Goal: Answer question/provide support: Share knowledge or assist other users

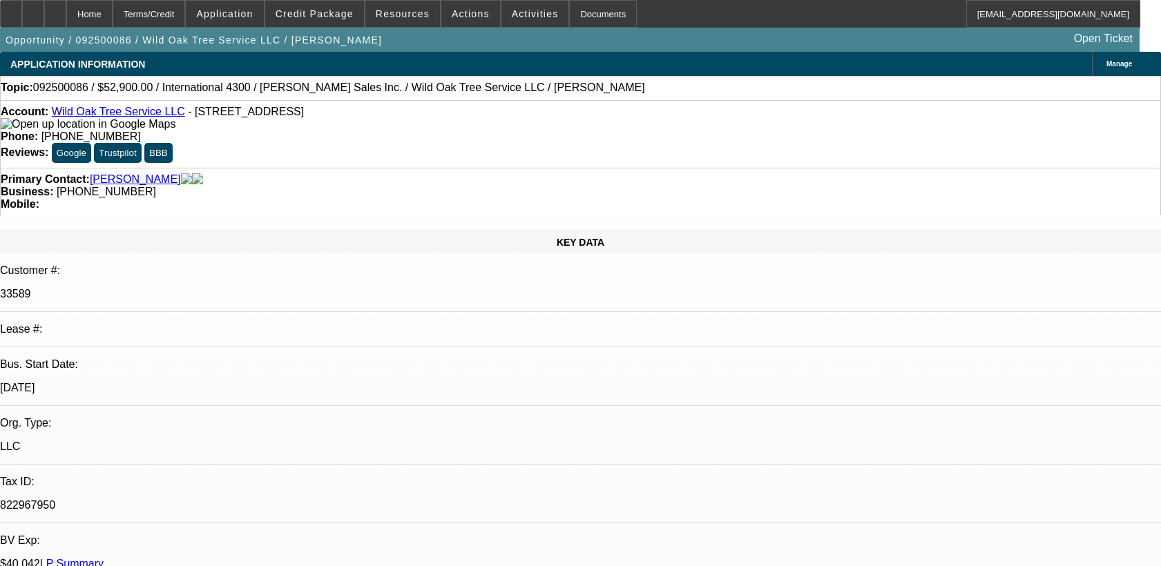
select select "0"
select select "2"
select select "0"
select select "6"
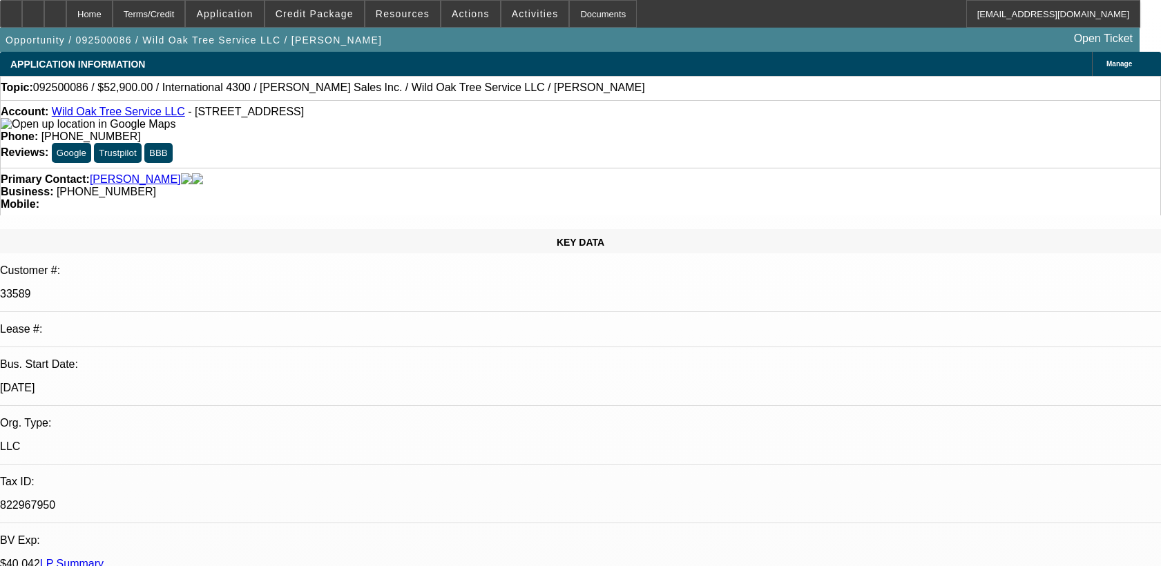
select select "0"
select select "2"
select select "0.1"
select select "4"
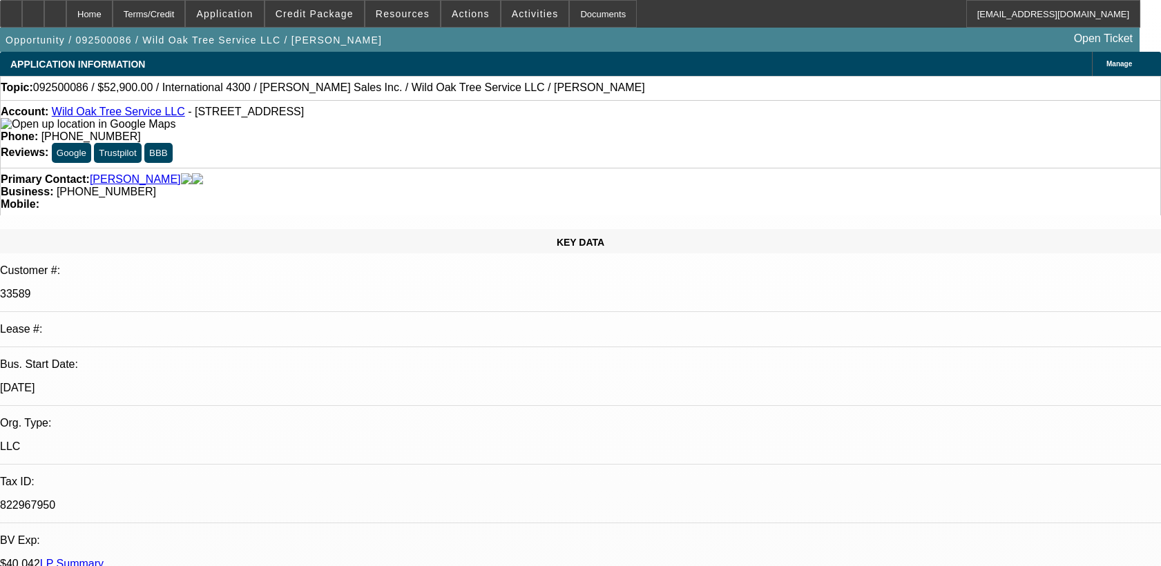
select select "0.1"
select select "2"
select select "0.1"
select select "4"
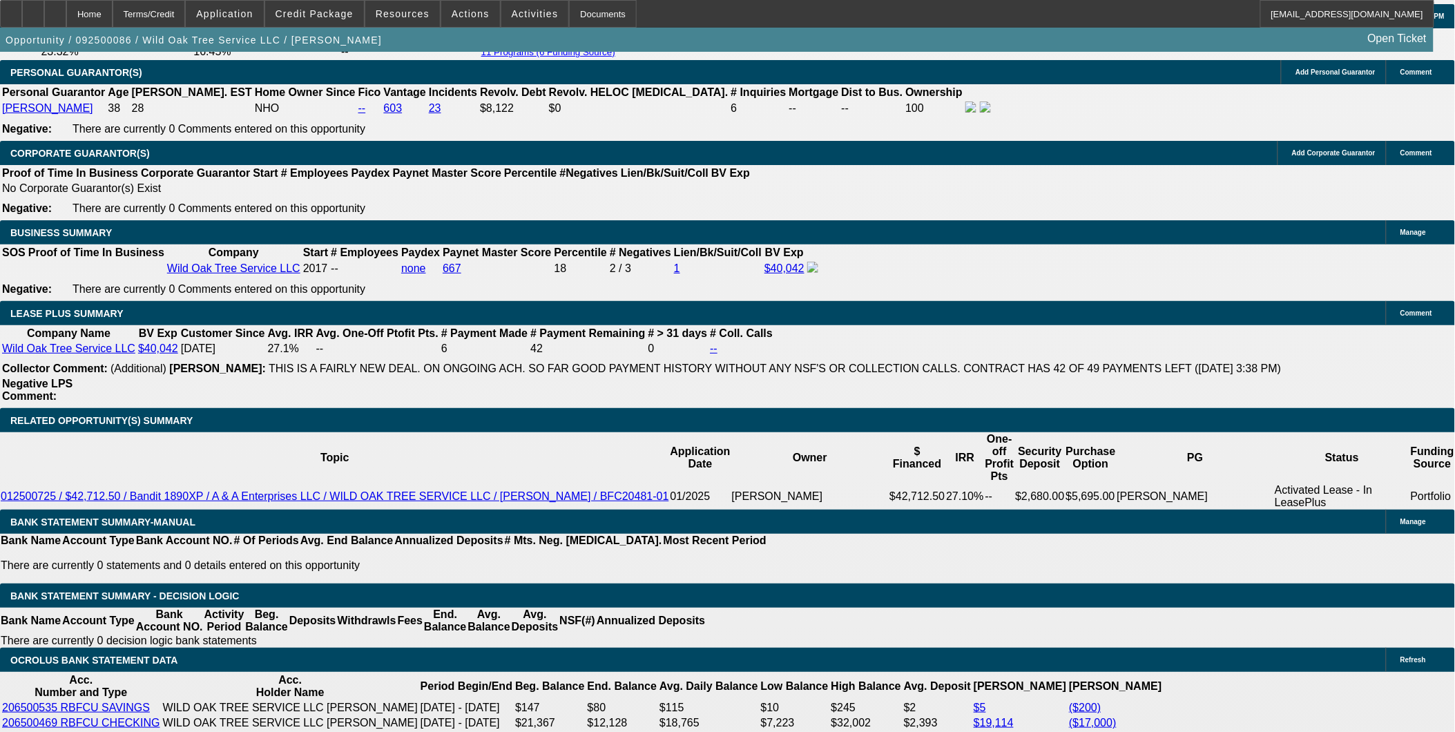
scroll to position [2225, 0]
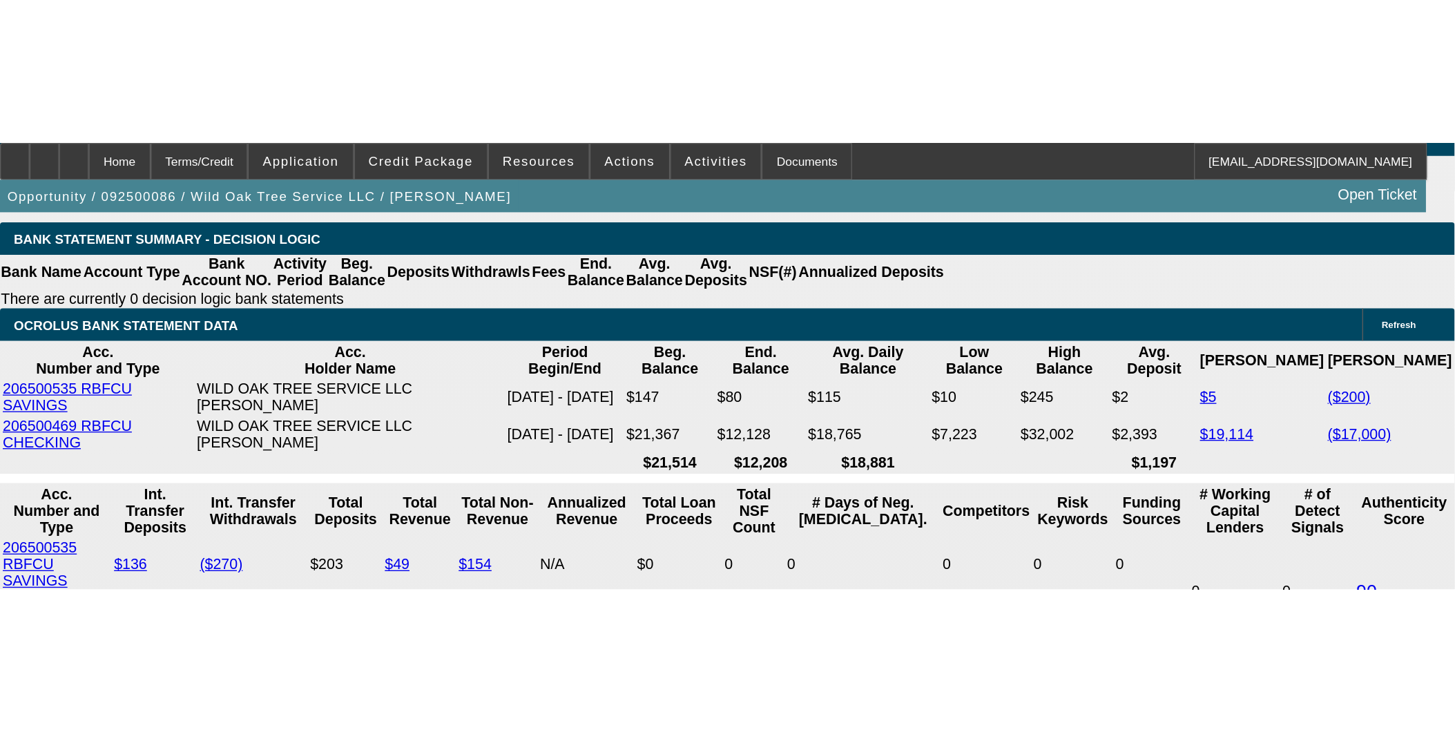
scroll to position [2379, 0]
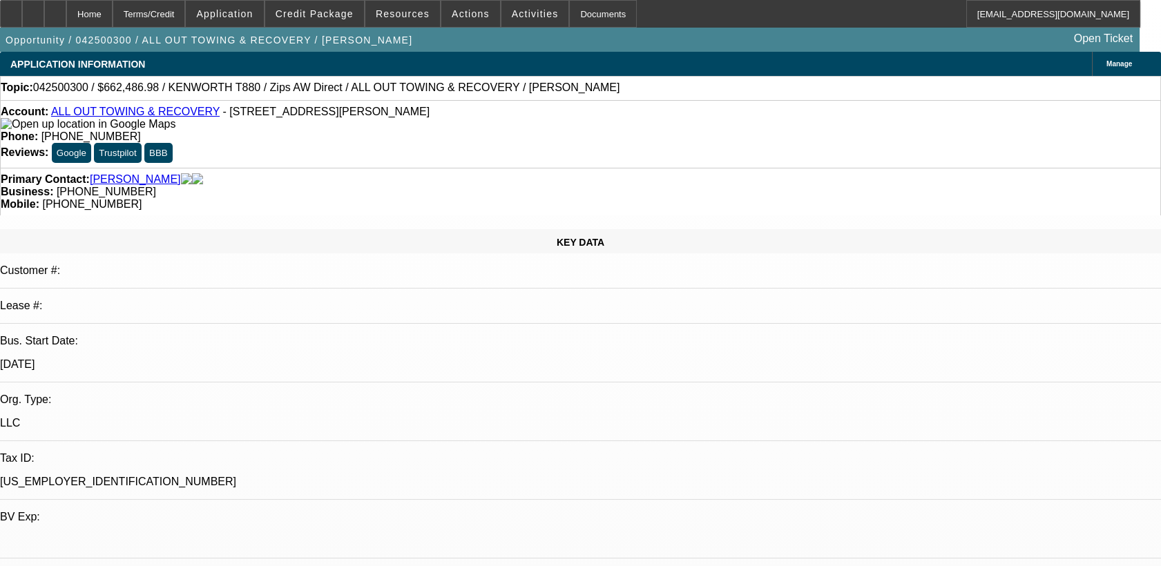
select select "0"
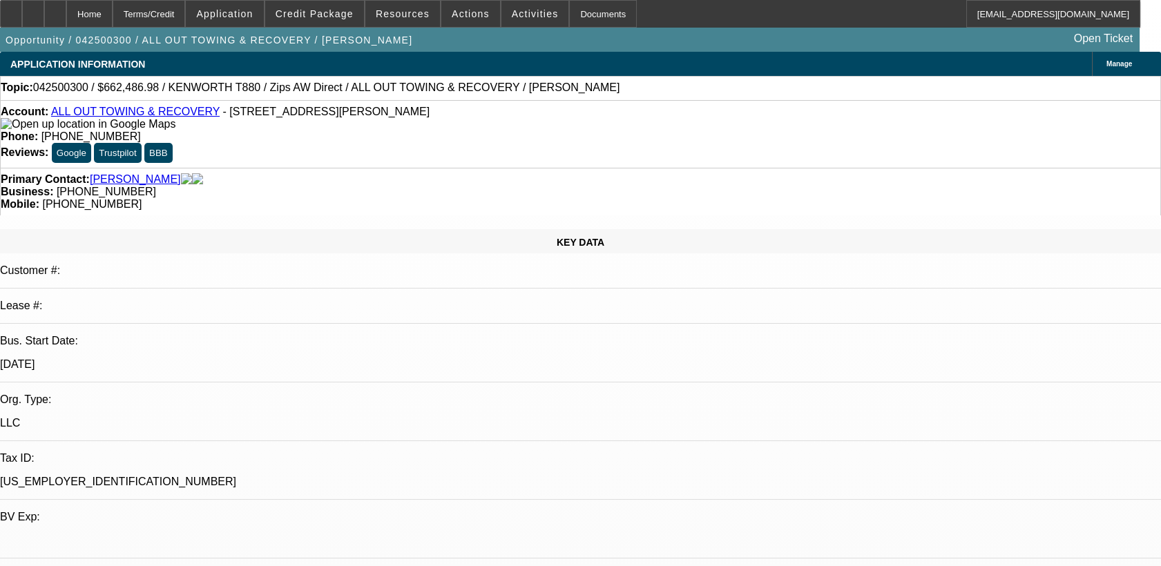
select select "0"
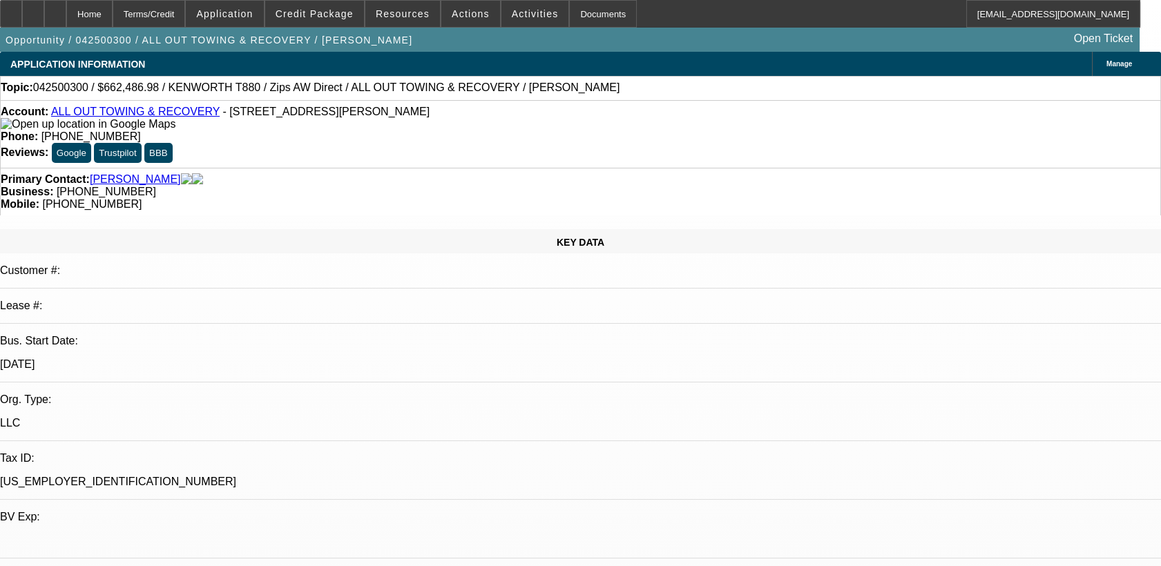
select select "0"
select select "1"
select select "2"
select select "6"
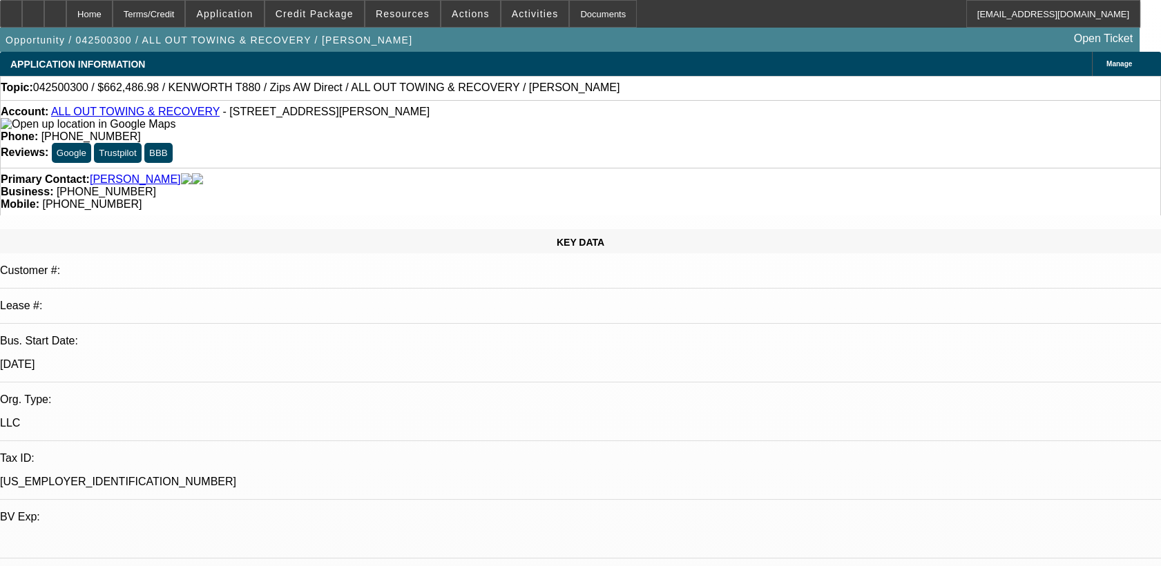
select select "1"
select select "6"
select select "1"
select select "3"
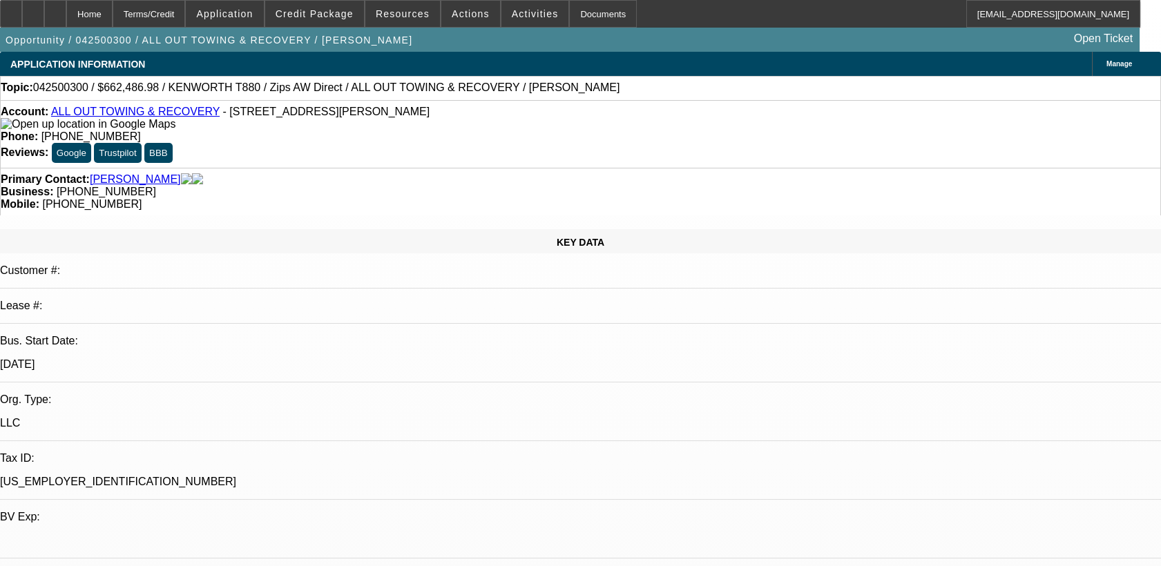
select select "6"
select select "1"
select select "2"
select select "6"
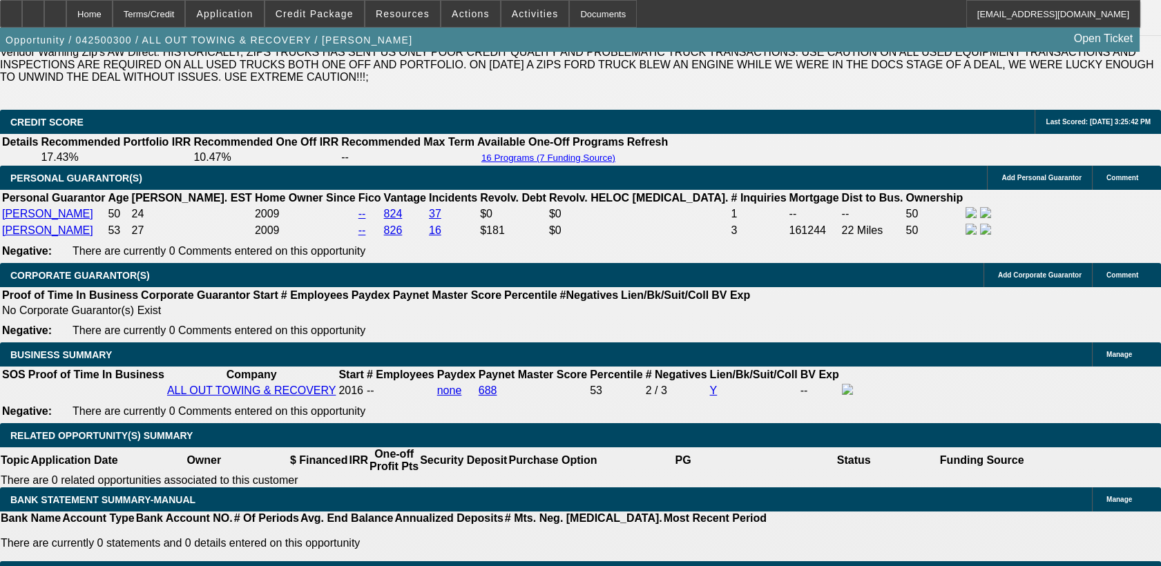
scroll to position [153, 0]
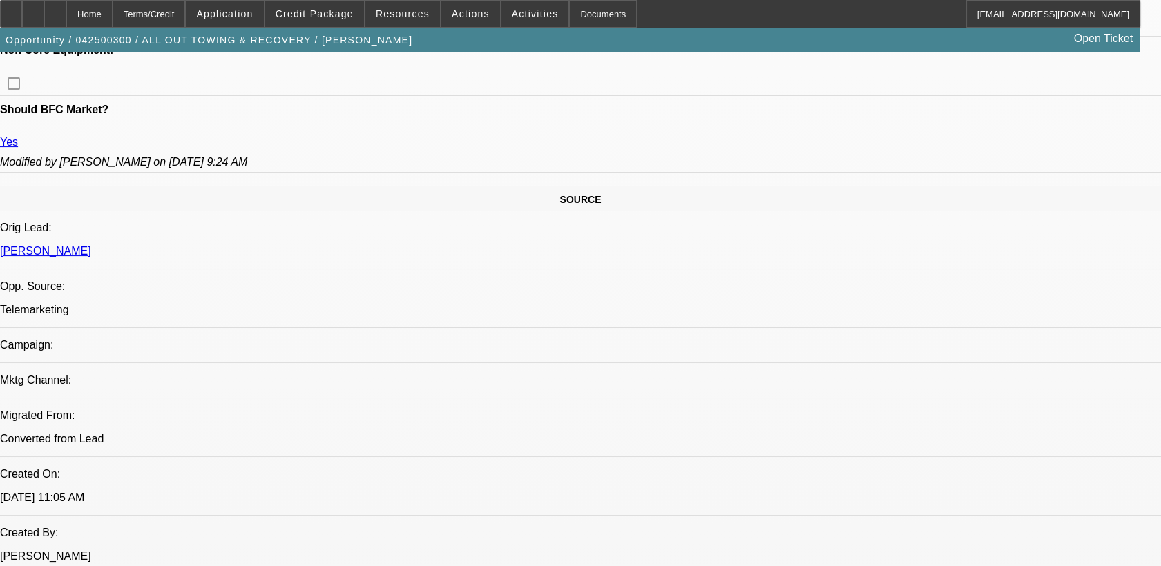
scroll to position [691, 0]
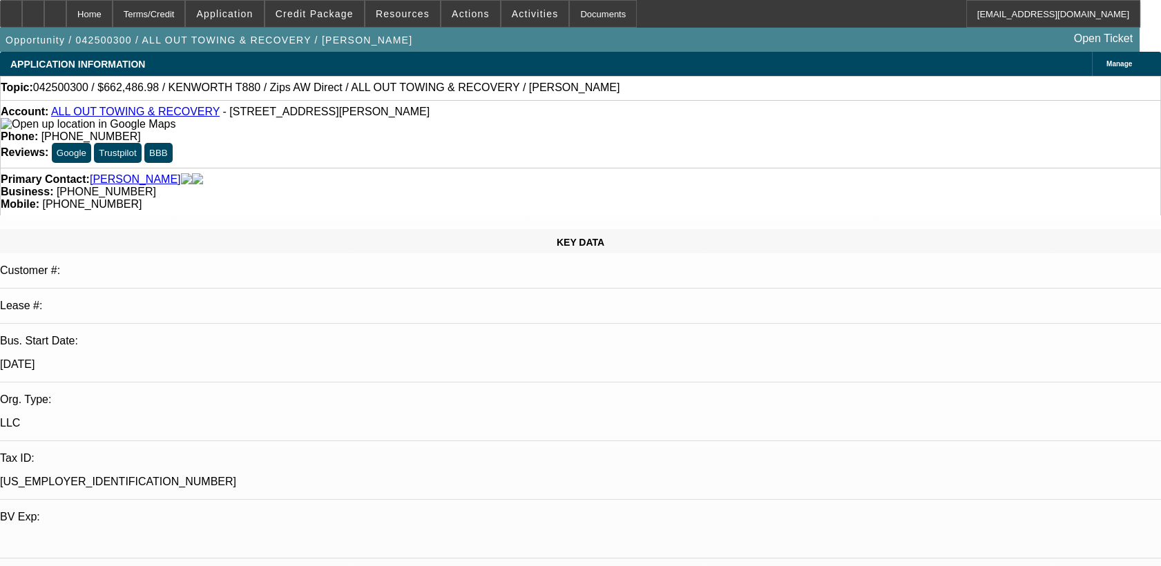
scroll to position [883, 0]
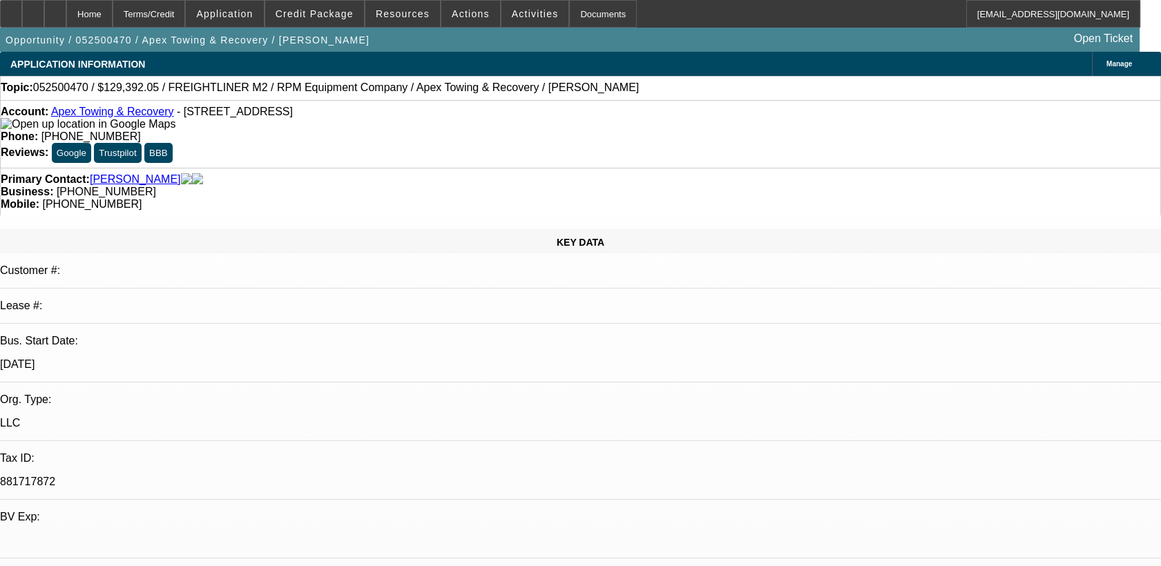
select select "0"
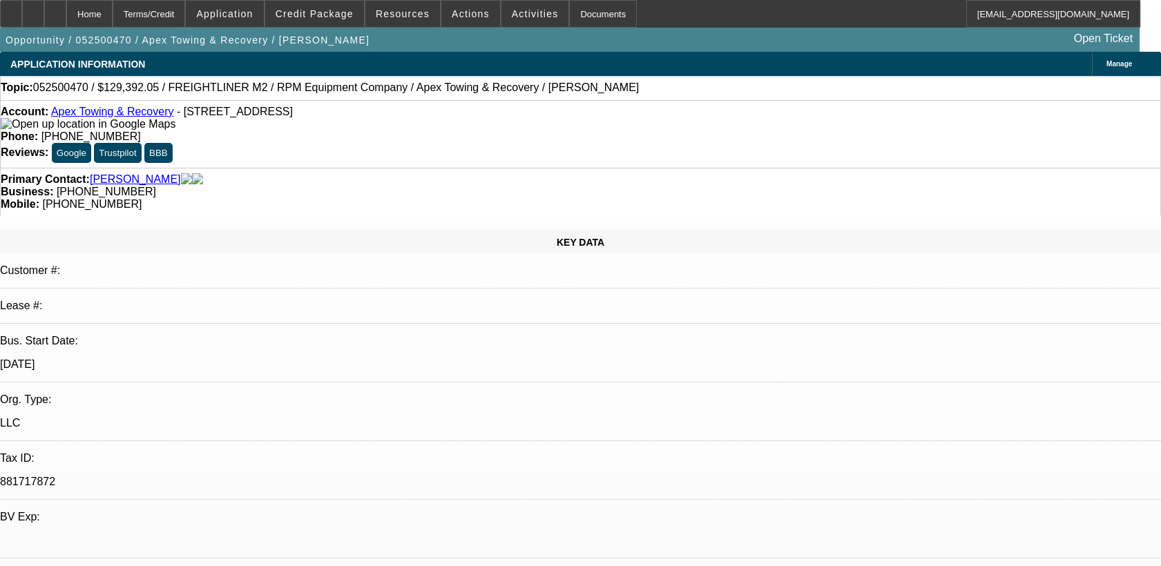
select select "0"
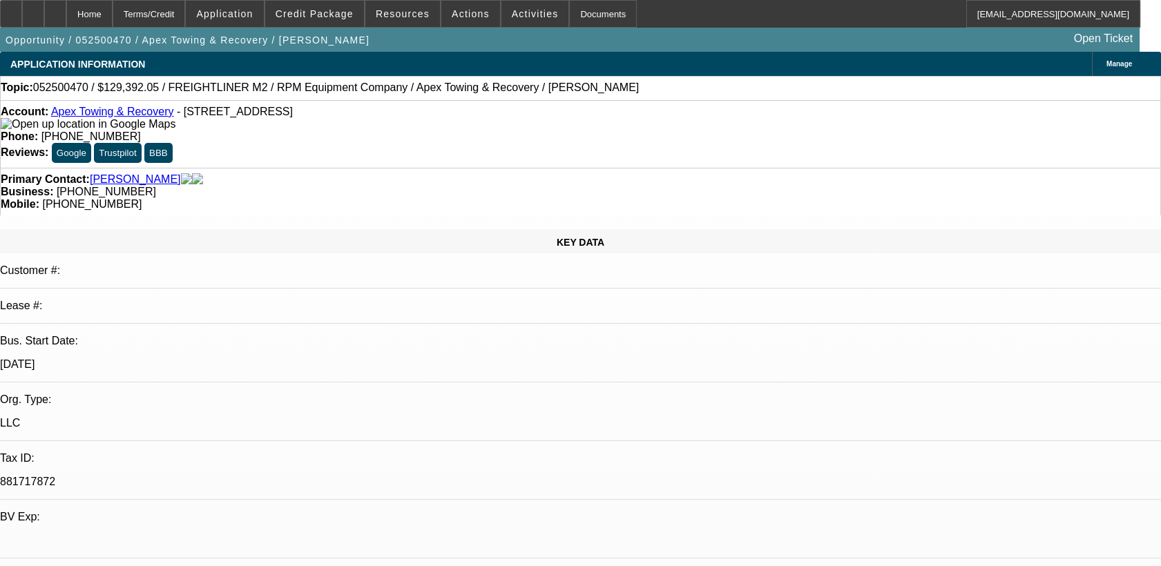
select select "0"
select select "1"
select select "6"
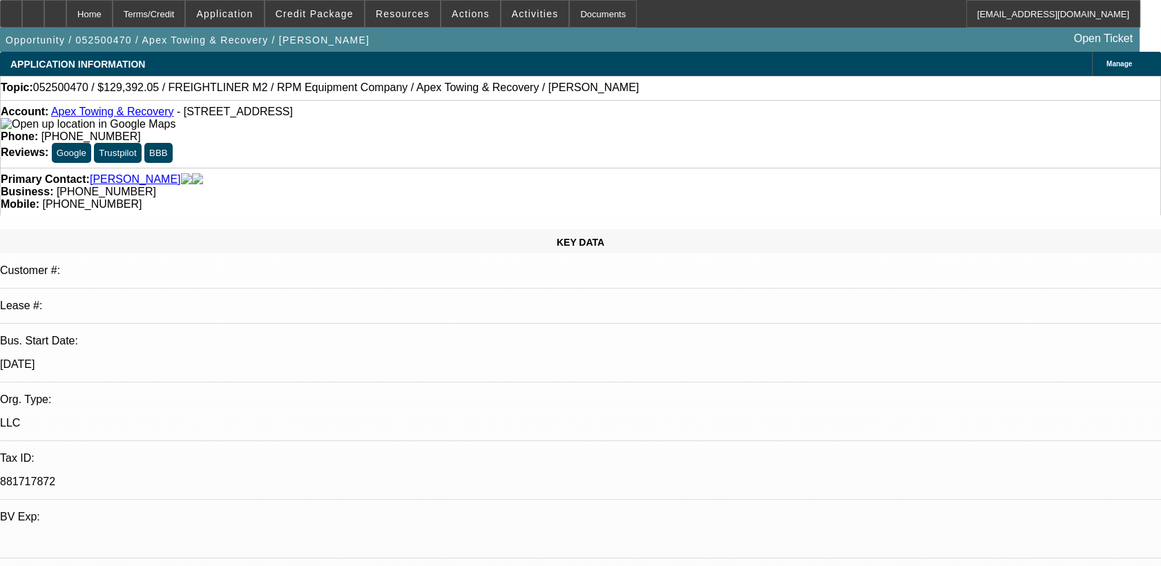
select select "1"
select select "6"
select select "1"
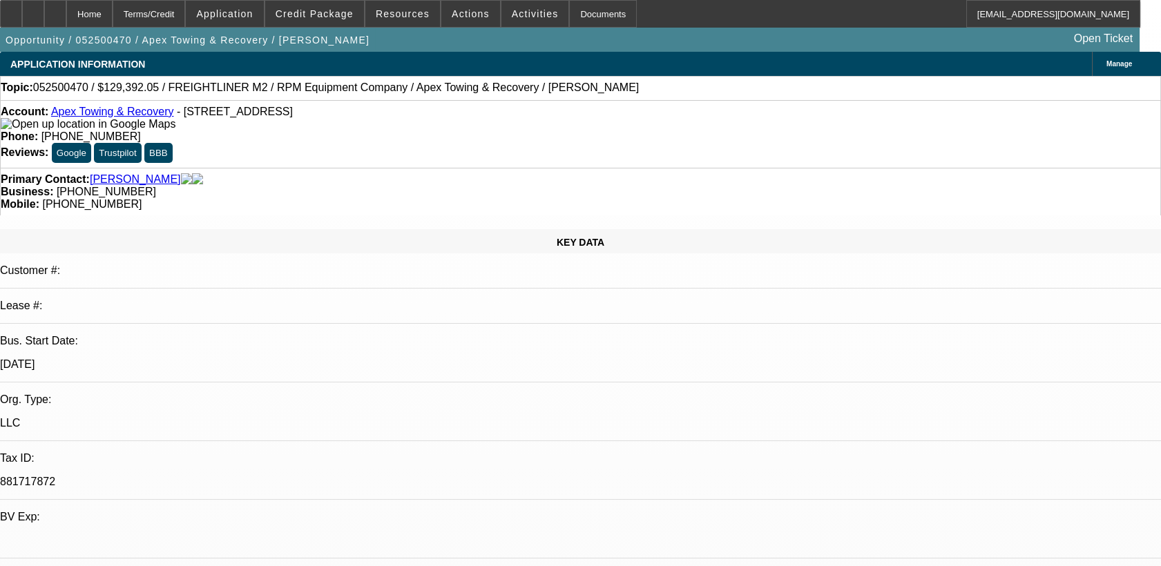
select select "6"
select select "1"
select select "6"
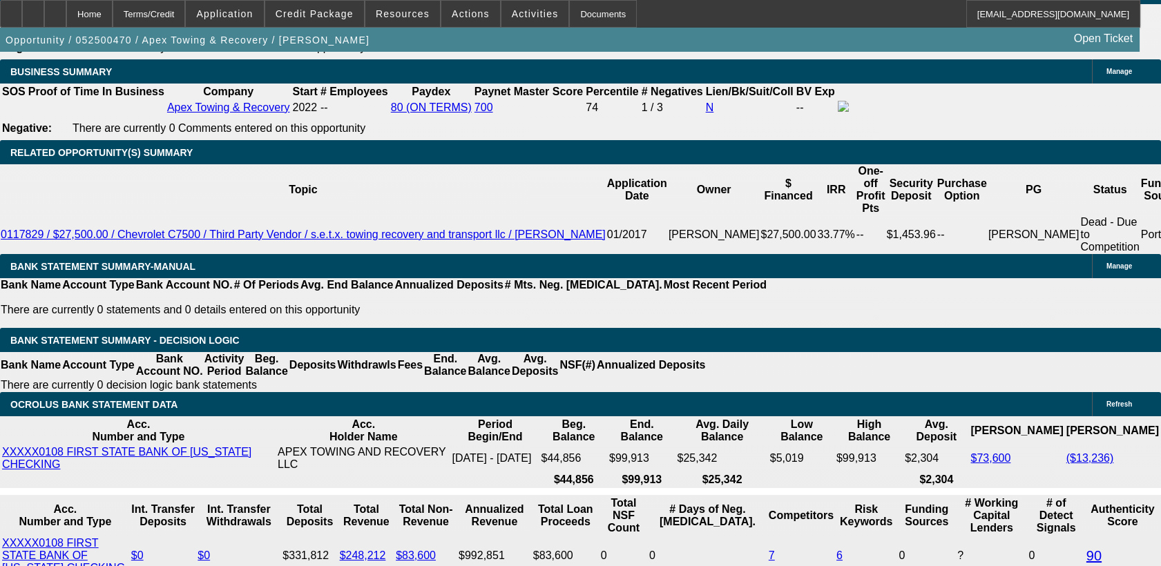
scroll to position [307, 0]
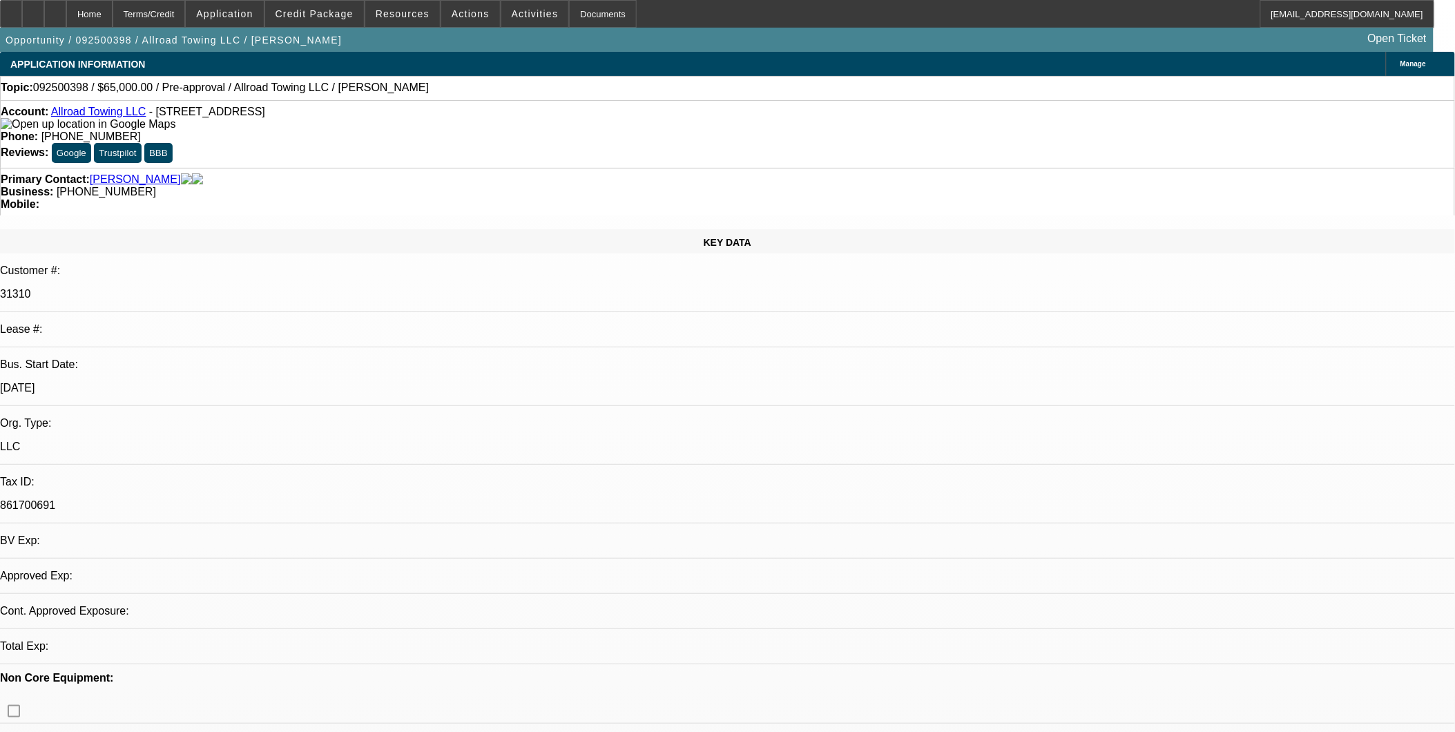
select select "0"
select select "2"
select select "0.1"
select select "1"
select select "2"
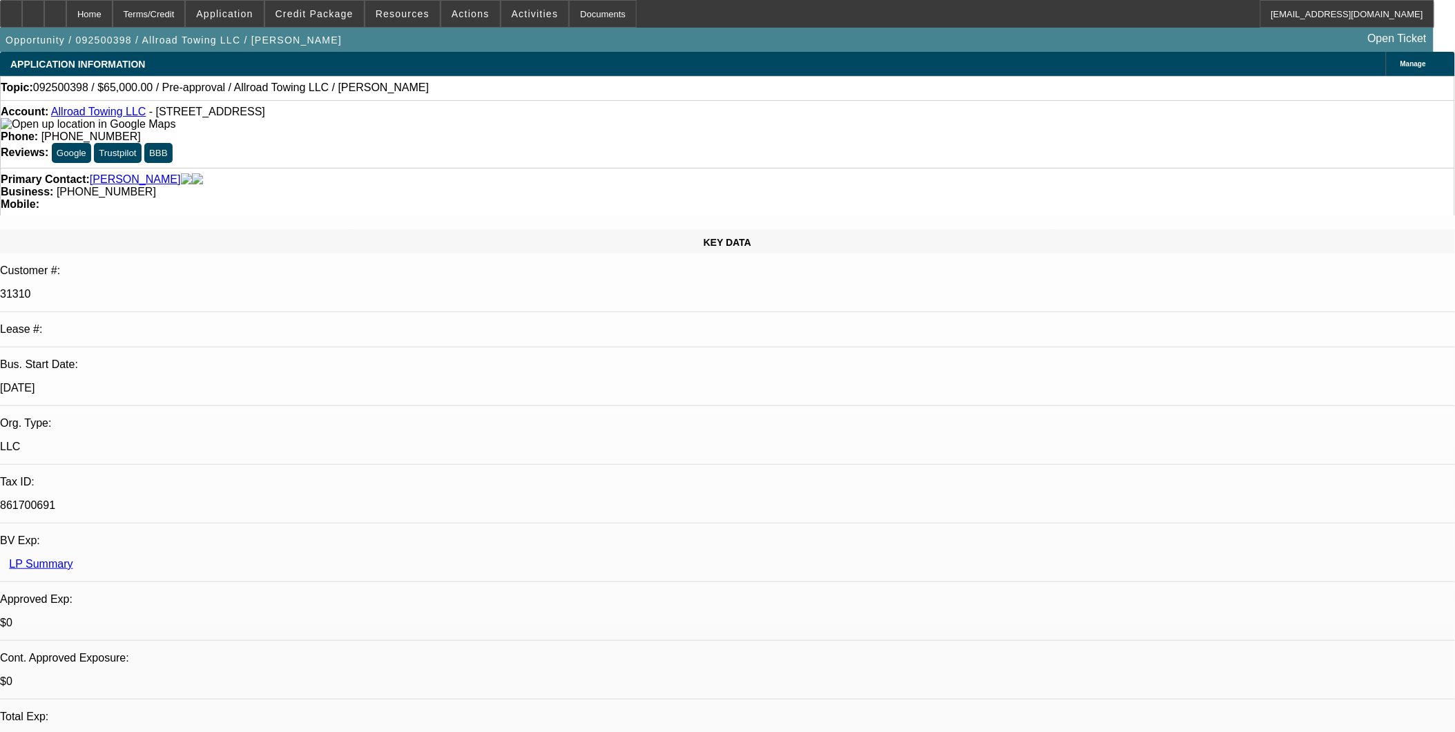
select select "4"
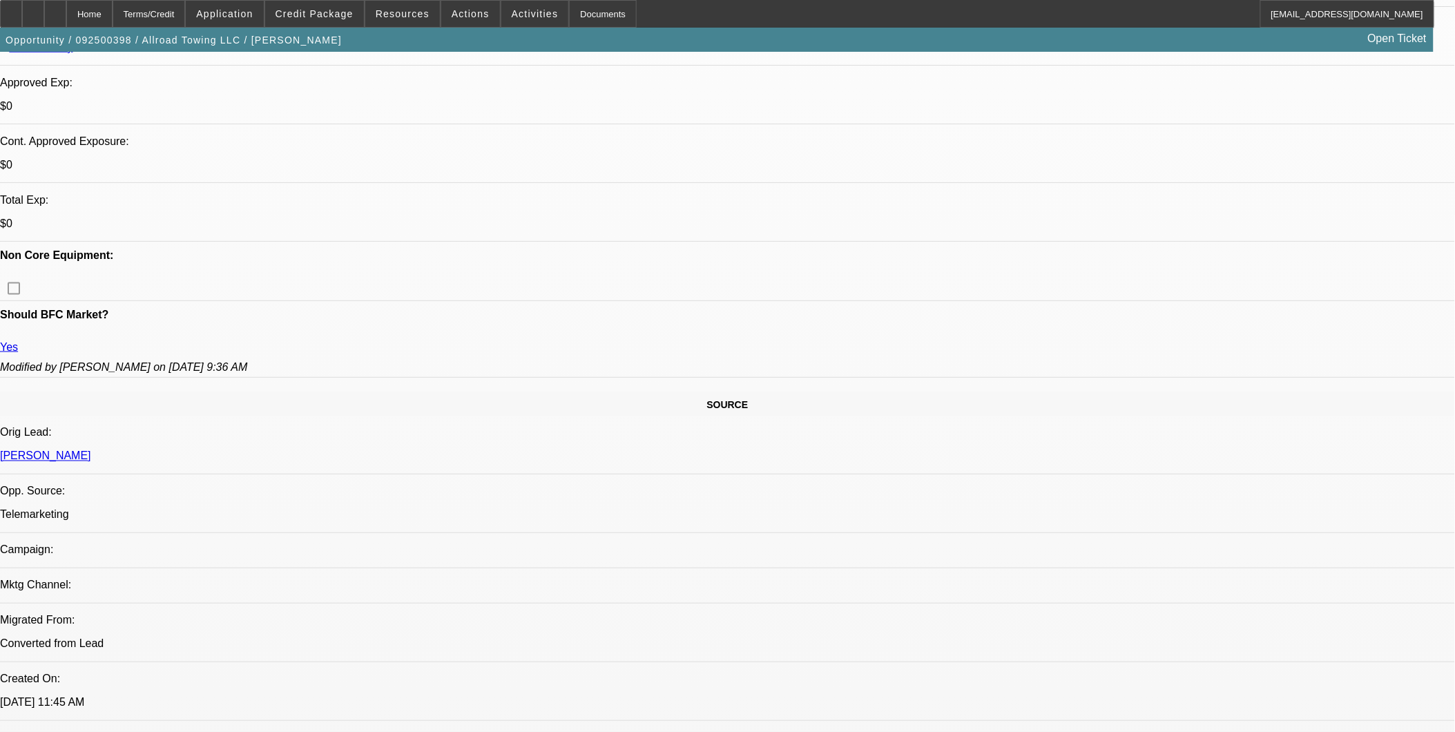
scroll to position [537, 0]
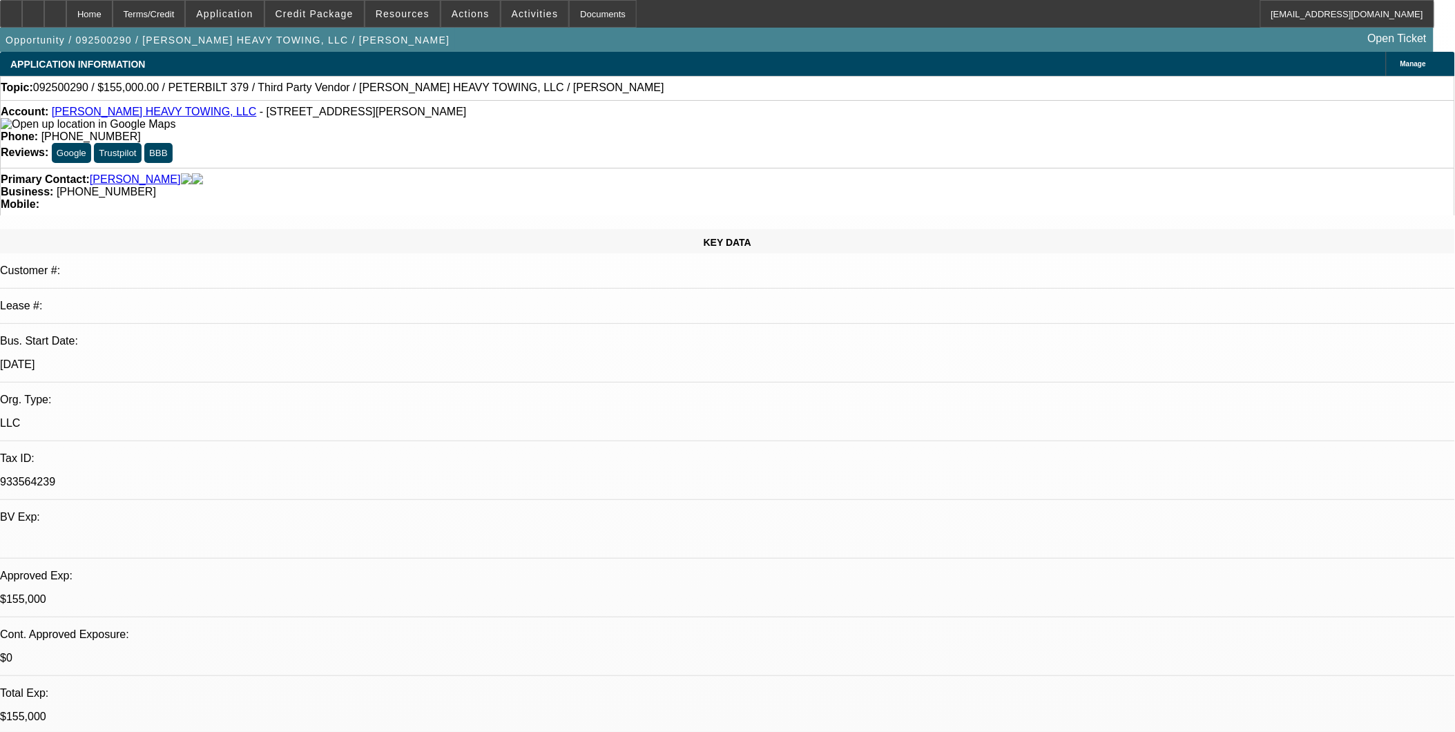
select select "0"
select select "2"
select select "0.1"
select select "0"
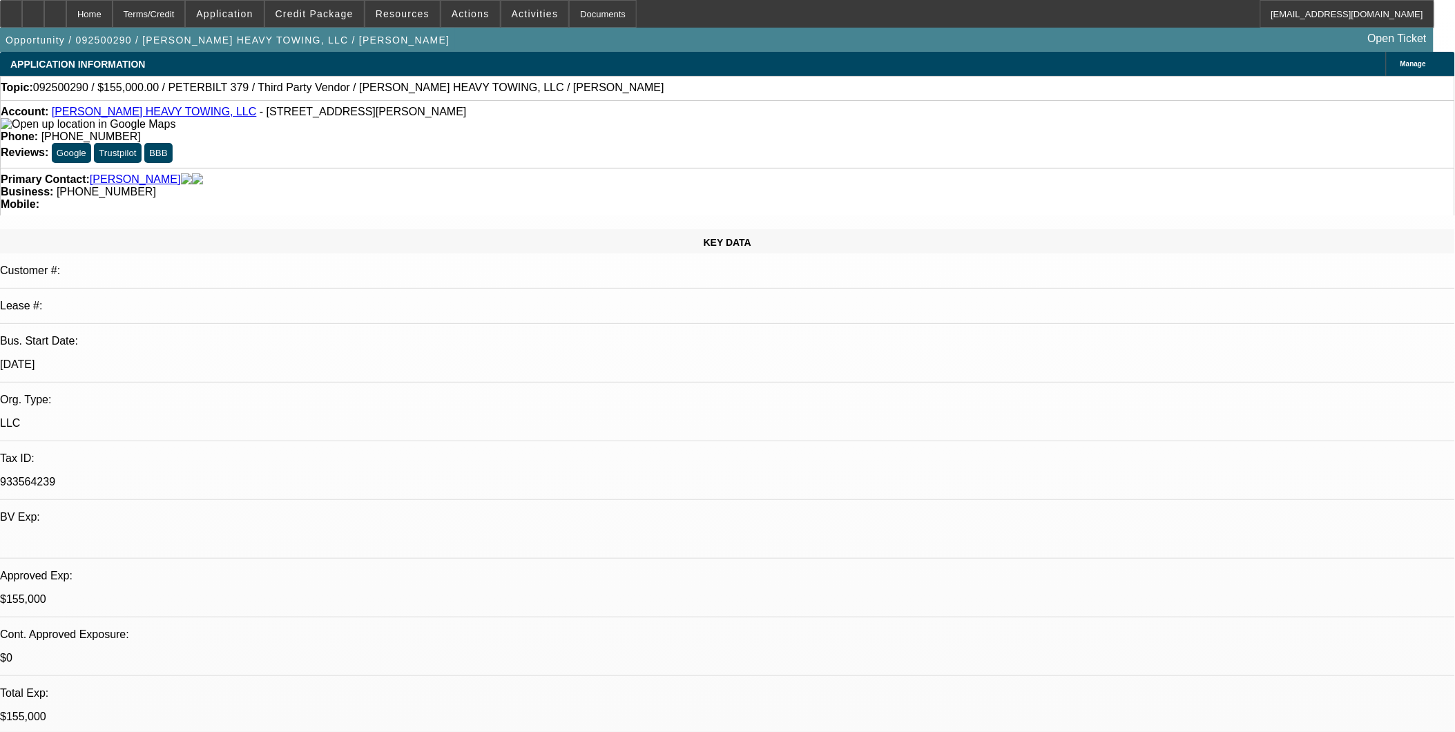
select select "0"
select select "2"
select select "0"
select select "0.1"
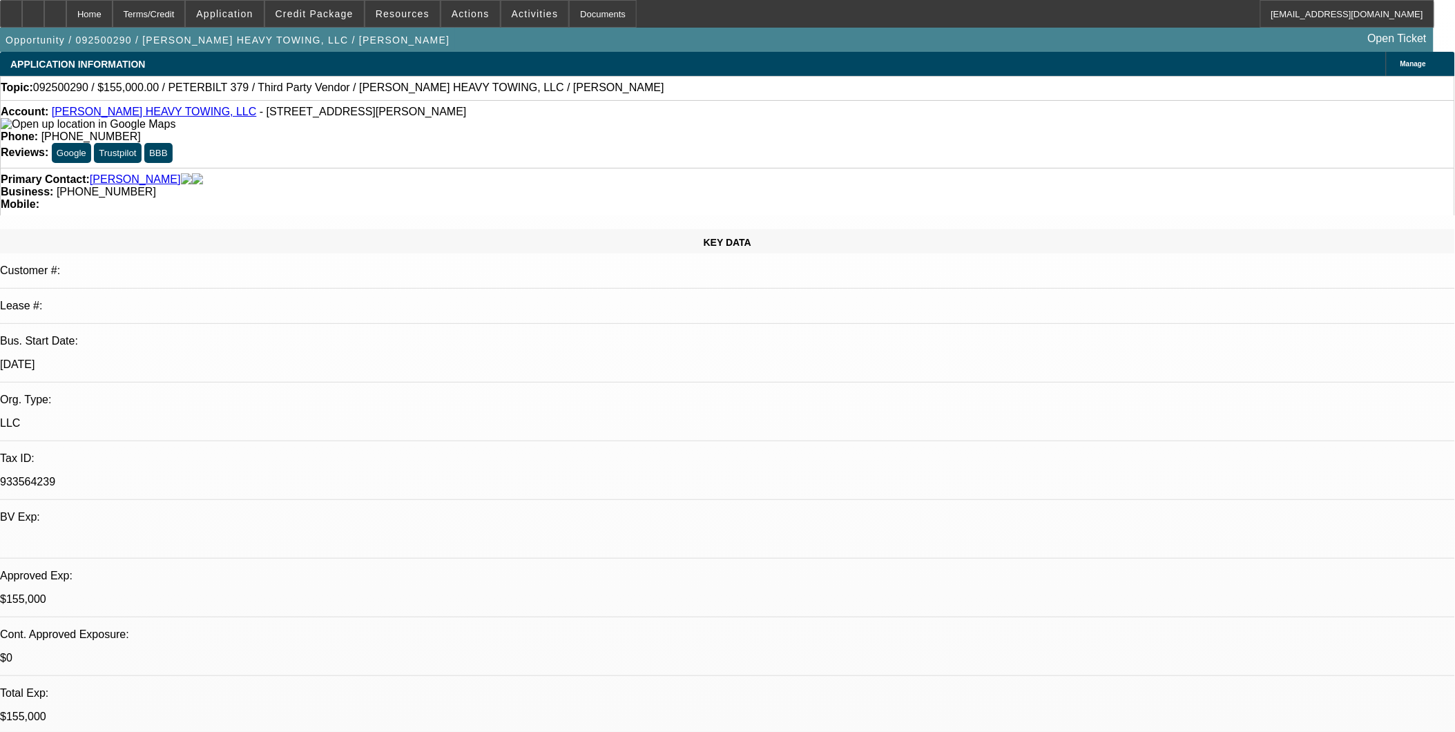
select select "2"
select select "0"
select select "1"
select select "2"
select select "4"
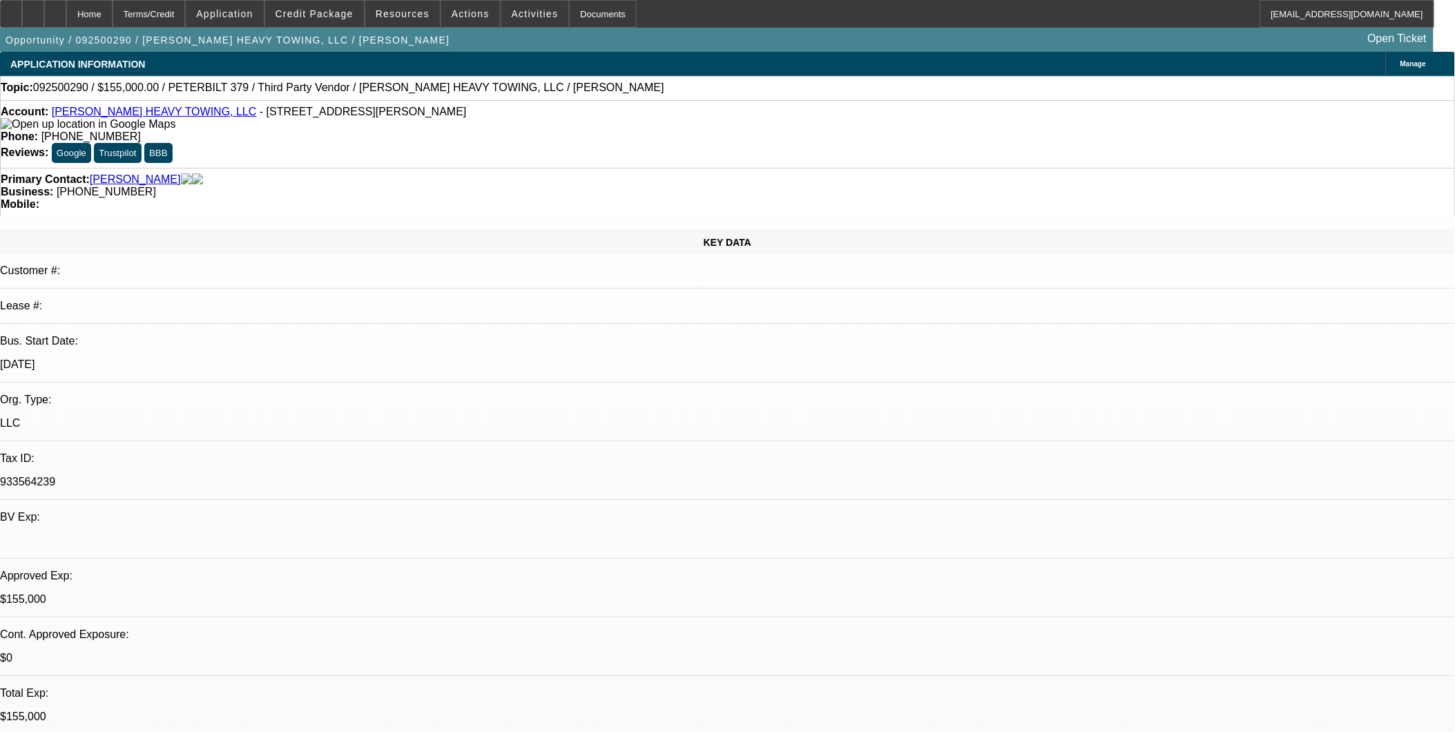
select select "1"
select select "6"
select select "1"
select select "2"
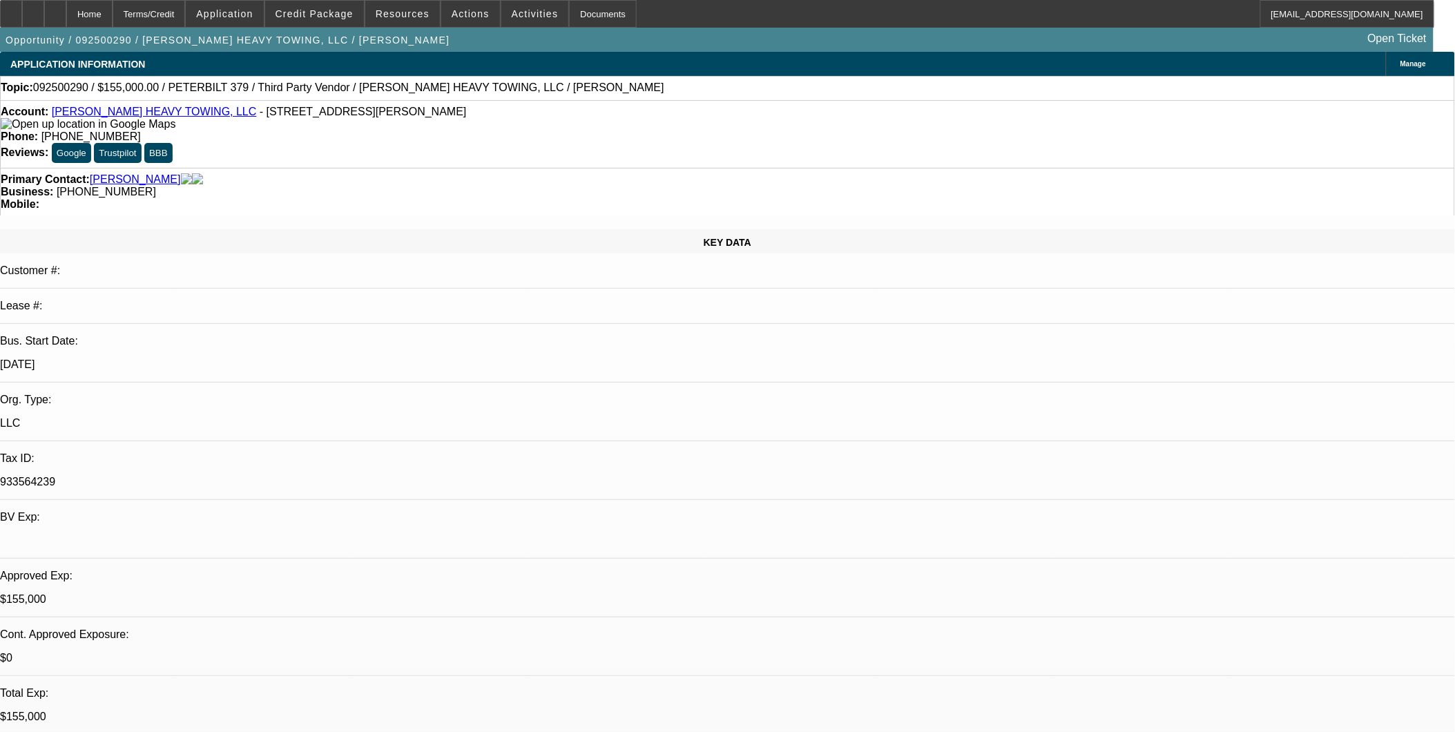
select select "6"
select select "1"
select select "2"
select select "6"
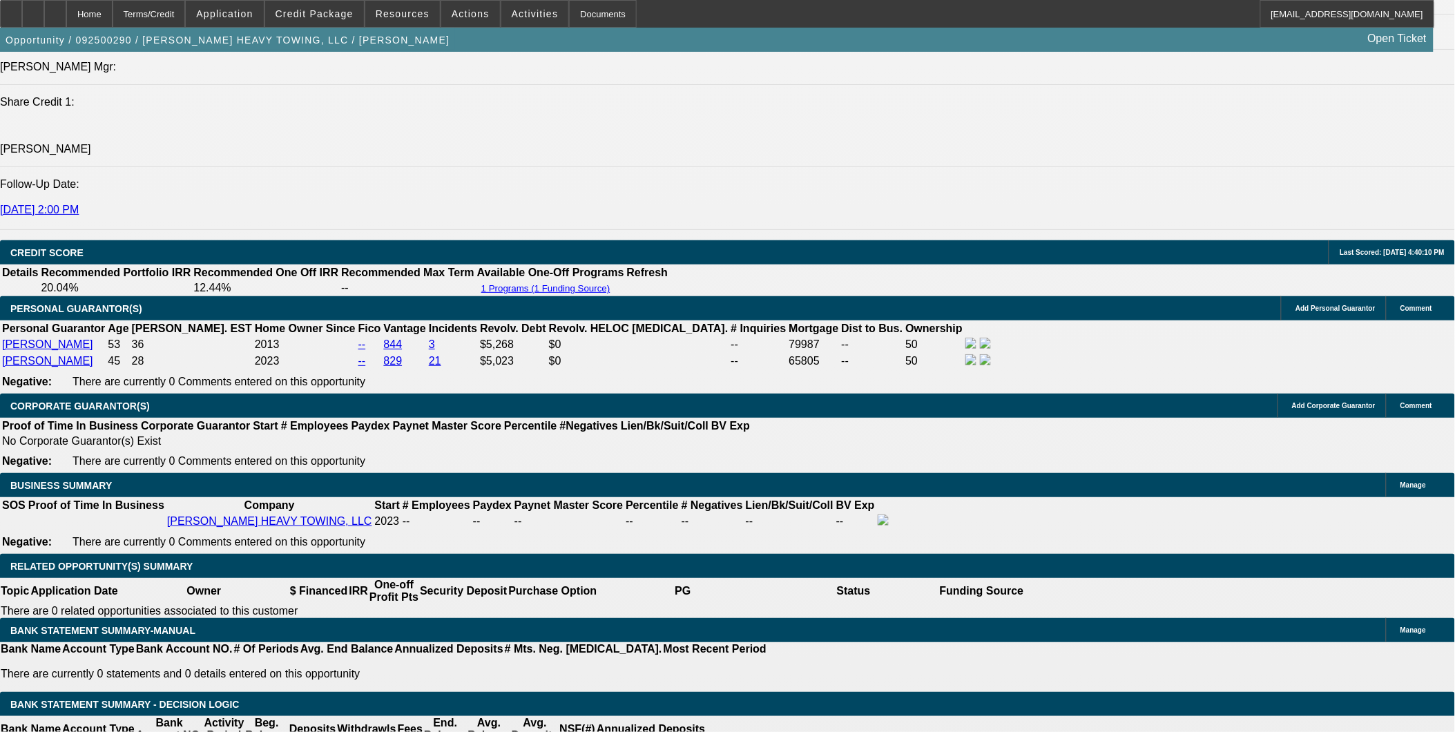
scroll to position [437, 0]
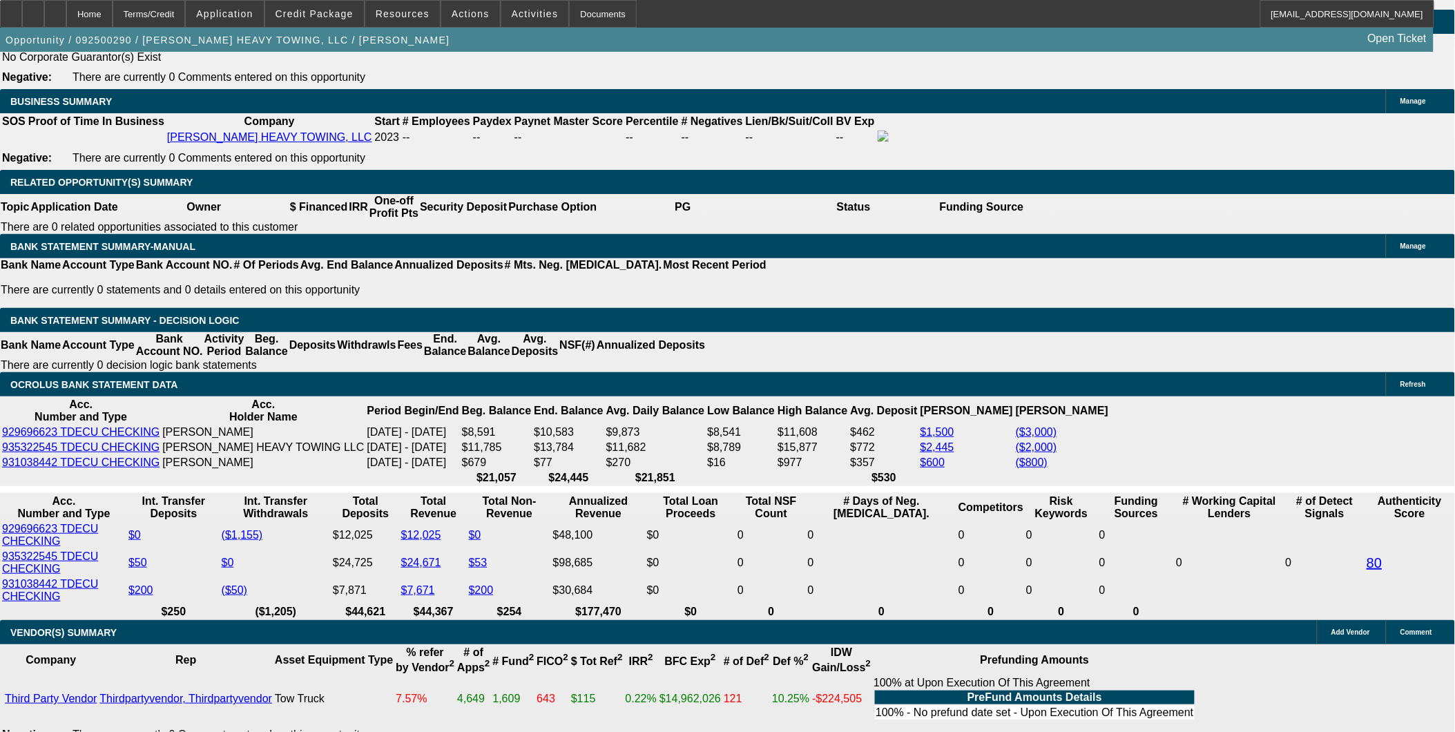
scroll to position [0, 0]
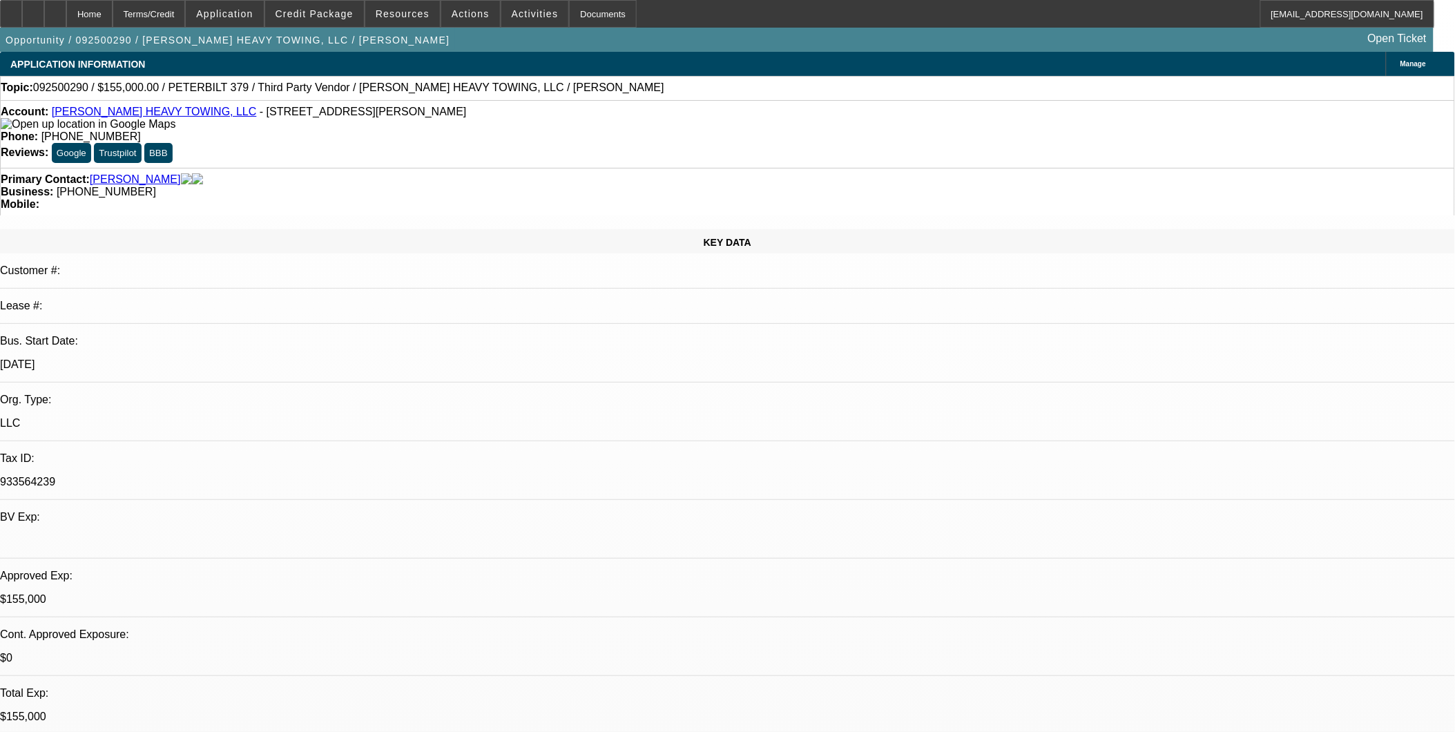
click at [169, 115] on link "KRIMMEL HEAVY TOWING, LLC" at bounding box center [154, 112] width 205 height 12
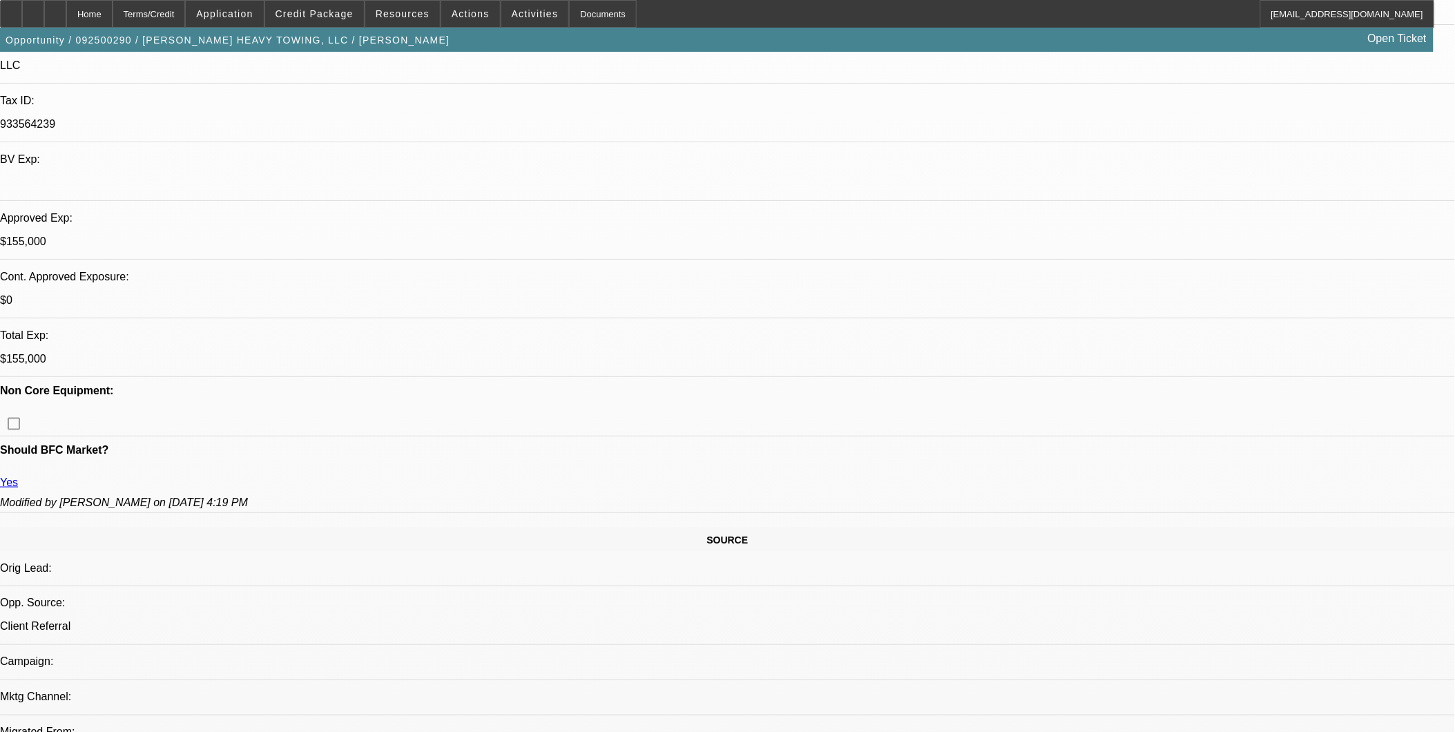
scroll to position [383, 0]
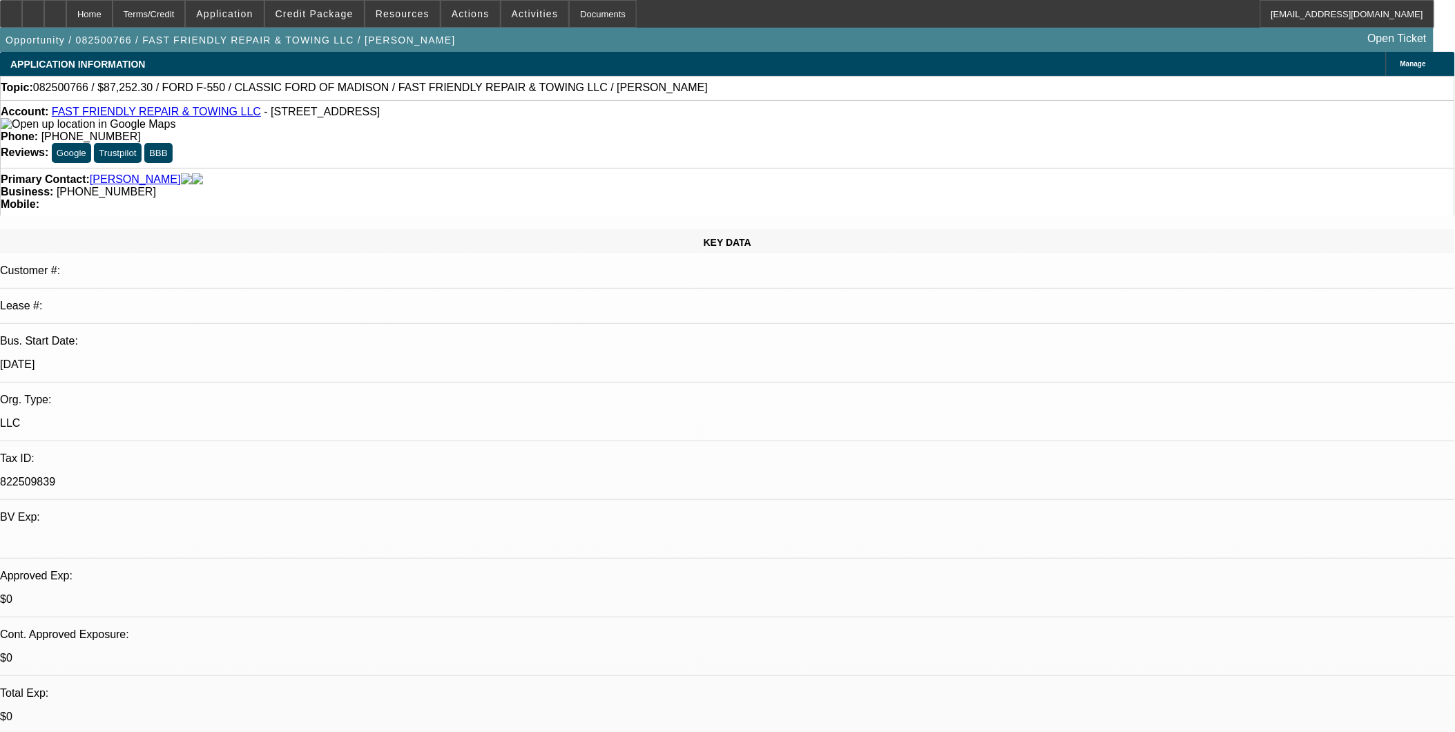
select select "0.1"
select select "2"
select select "0"
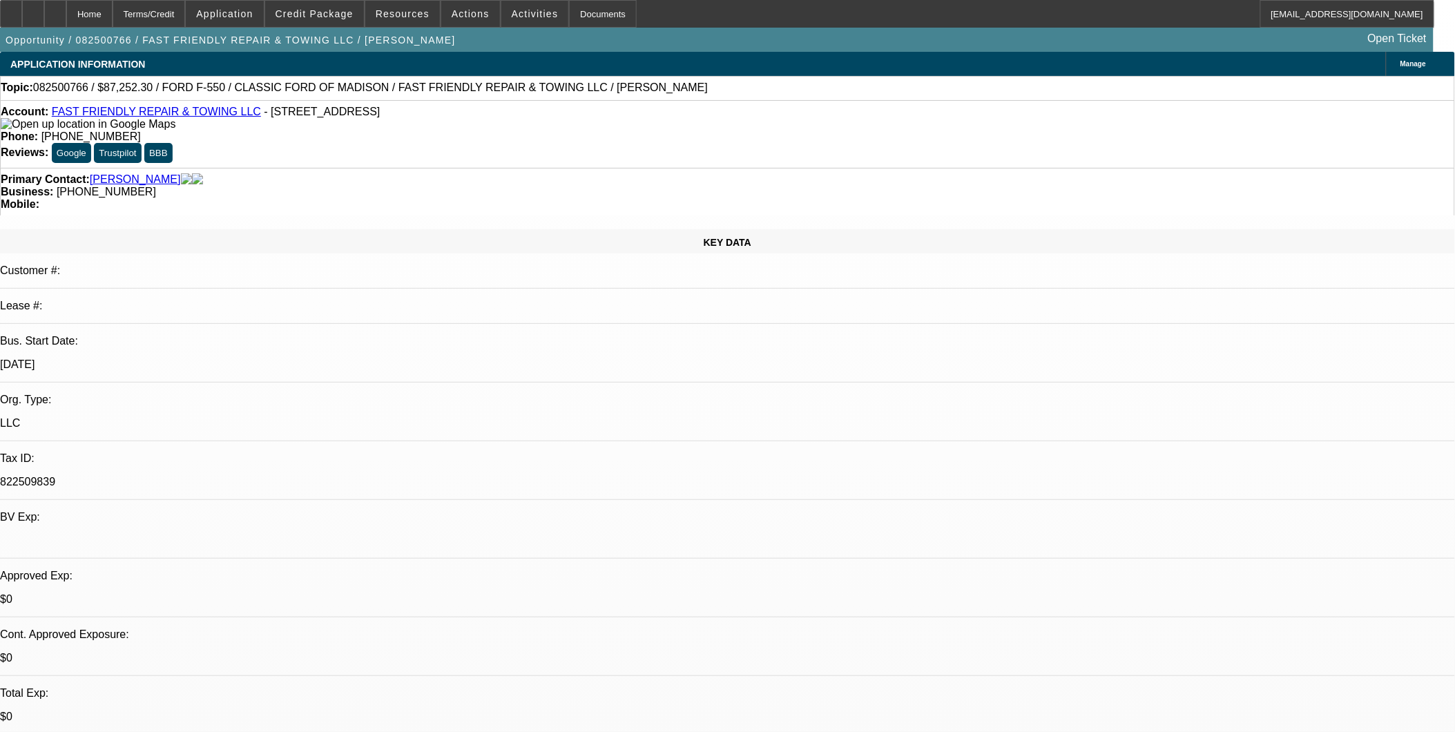
select select "0"
select select "1"
select select "2"
select select "6"
select select "1"
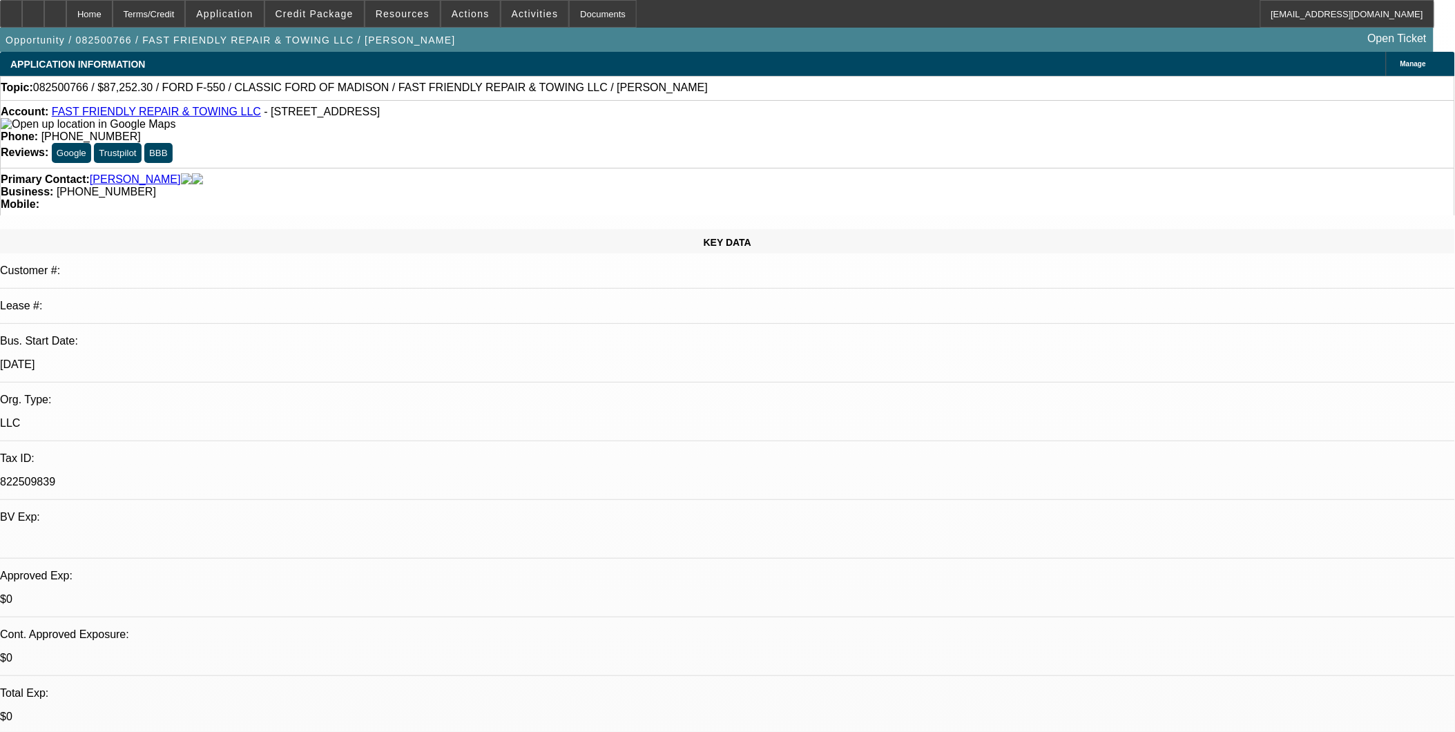
select select "3"
select select "6"
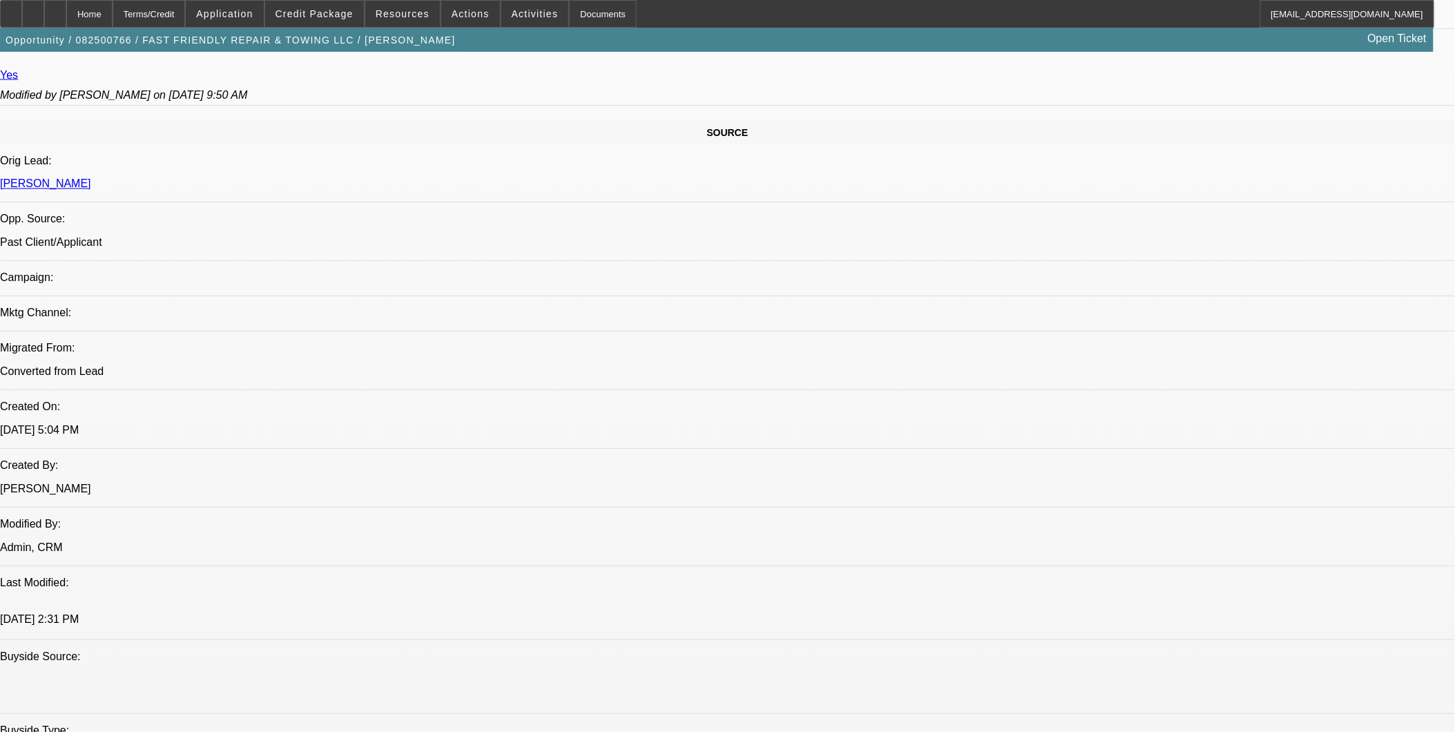
scroll to position [767, 0]
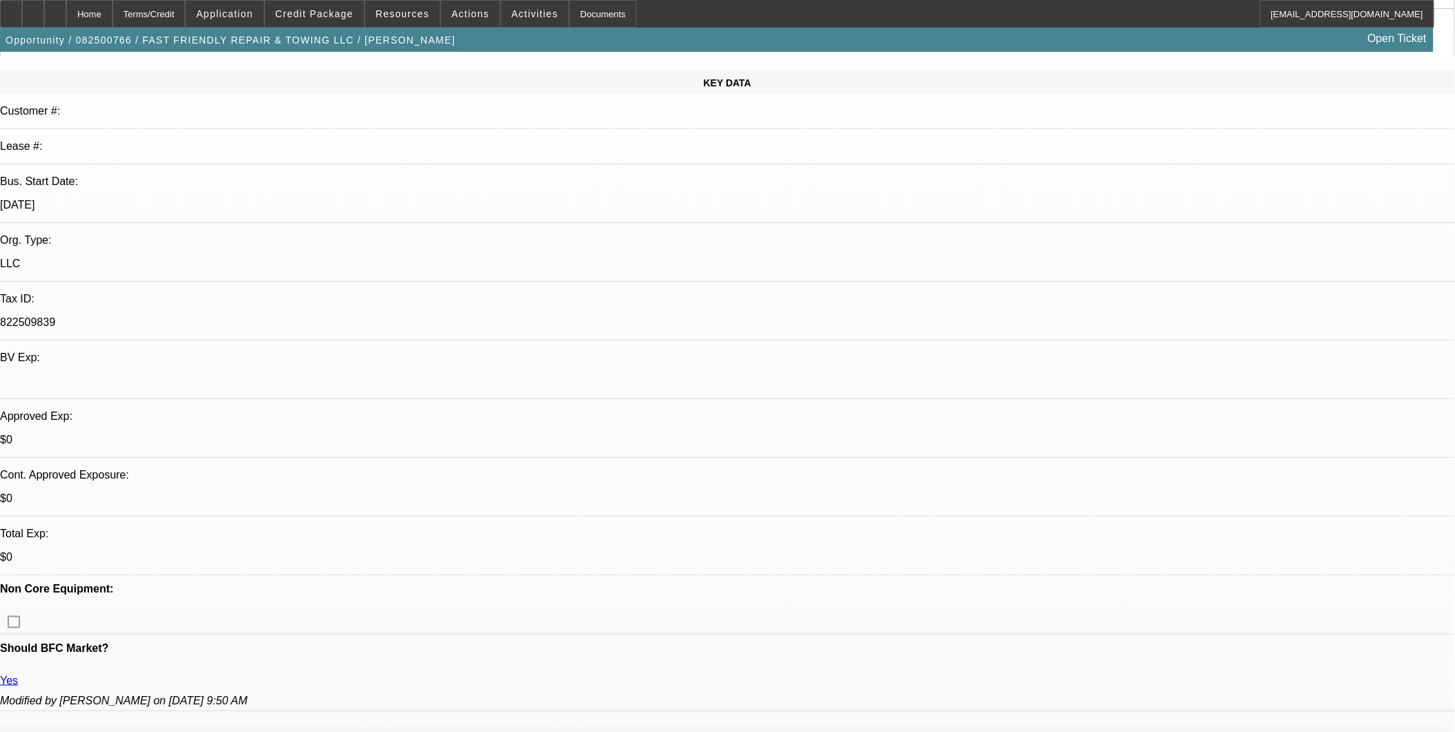
scroll to position [153, 0]
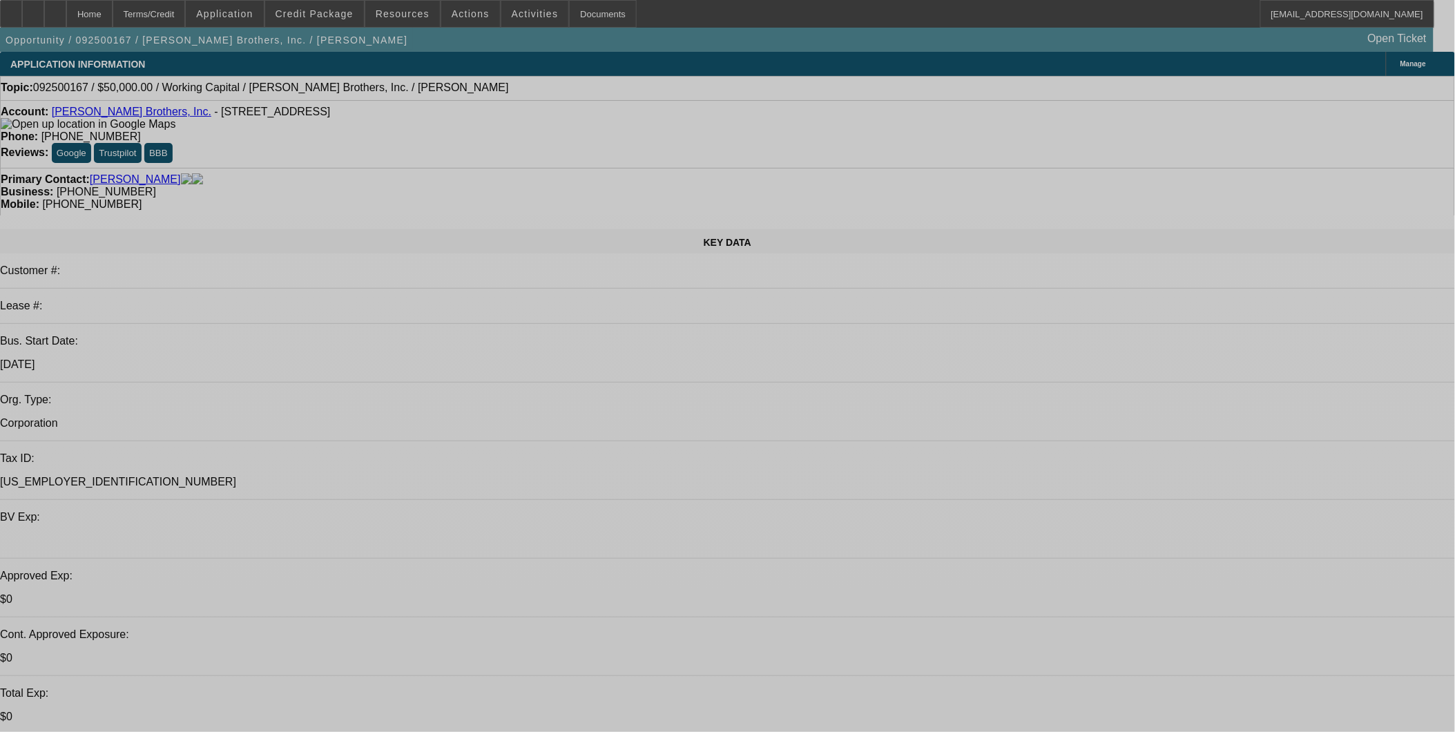
select select "0"
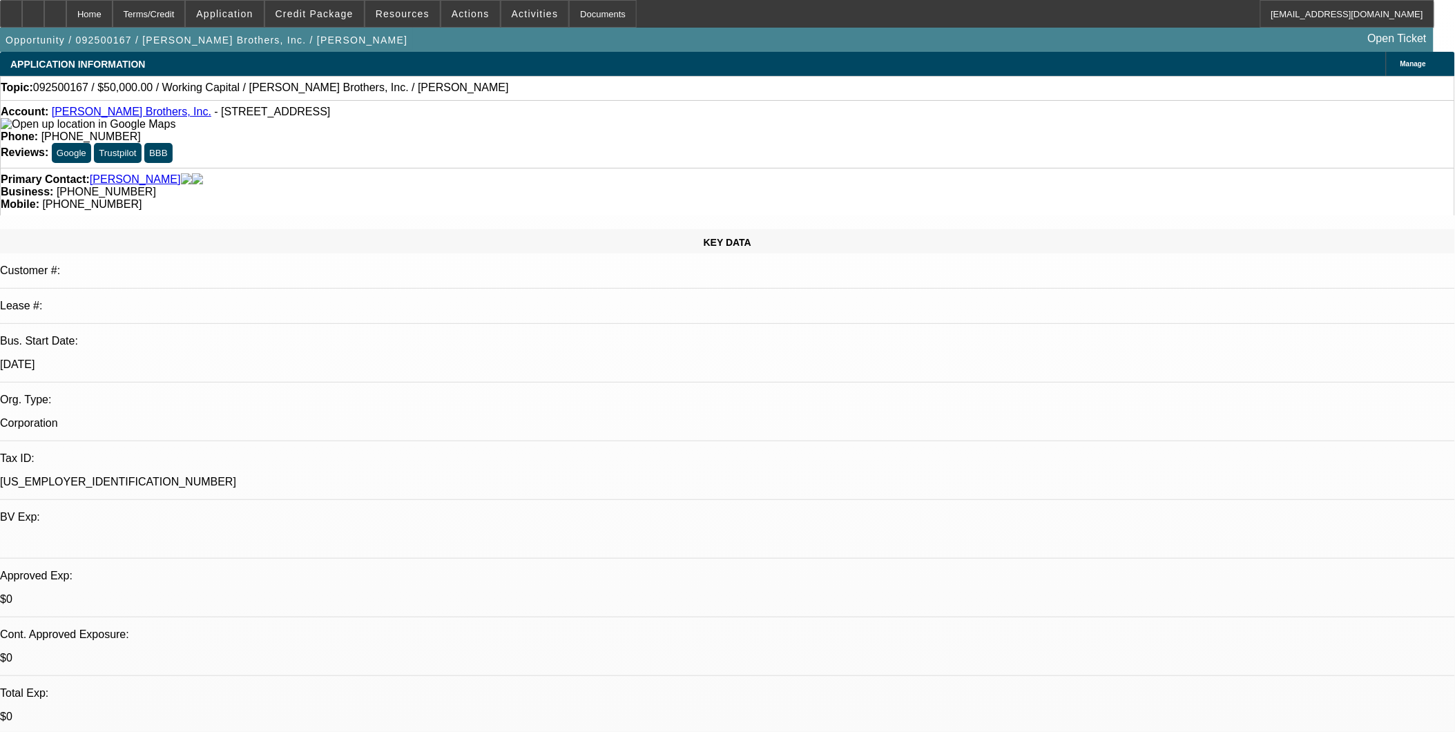
select select "0"
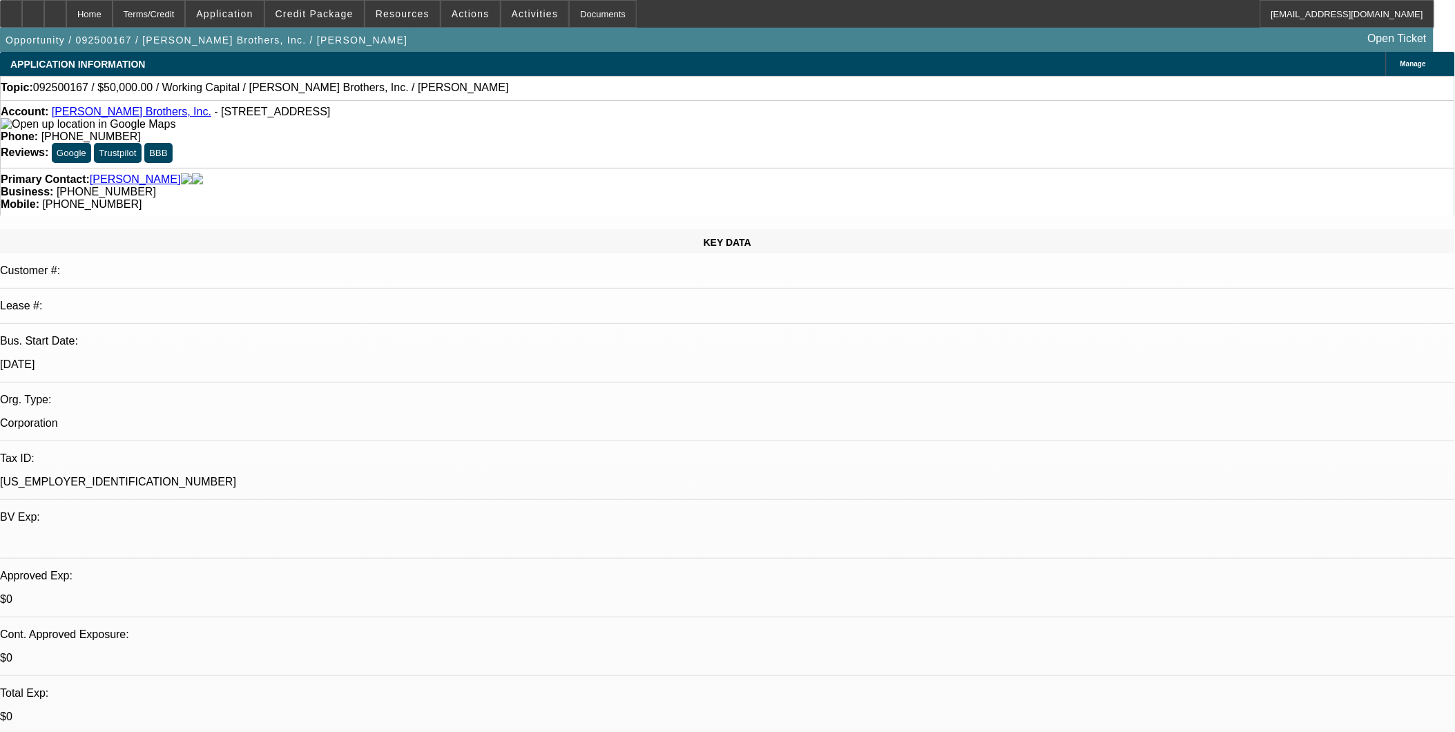
select select "0"
select select "1"
select select "2"
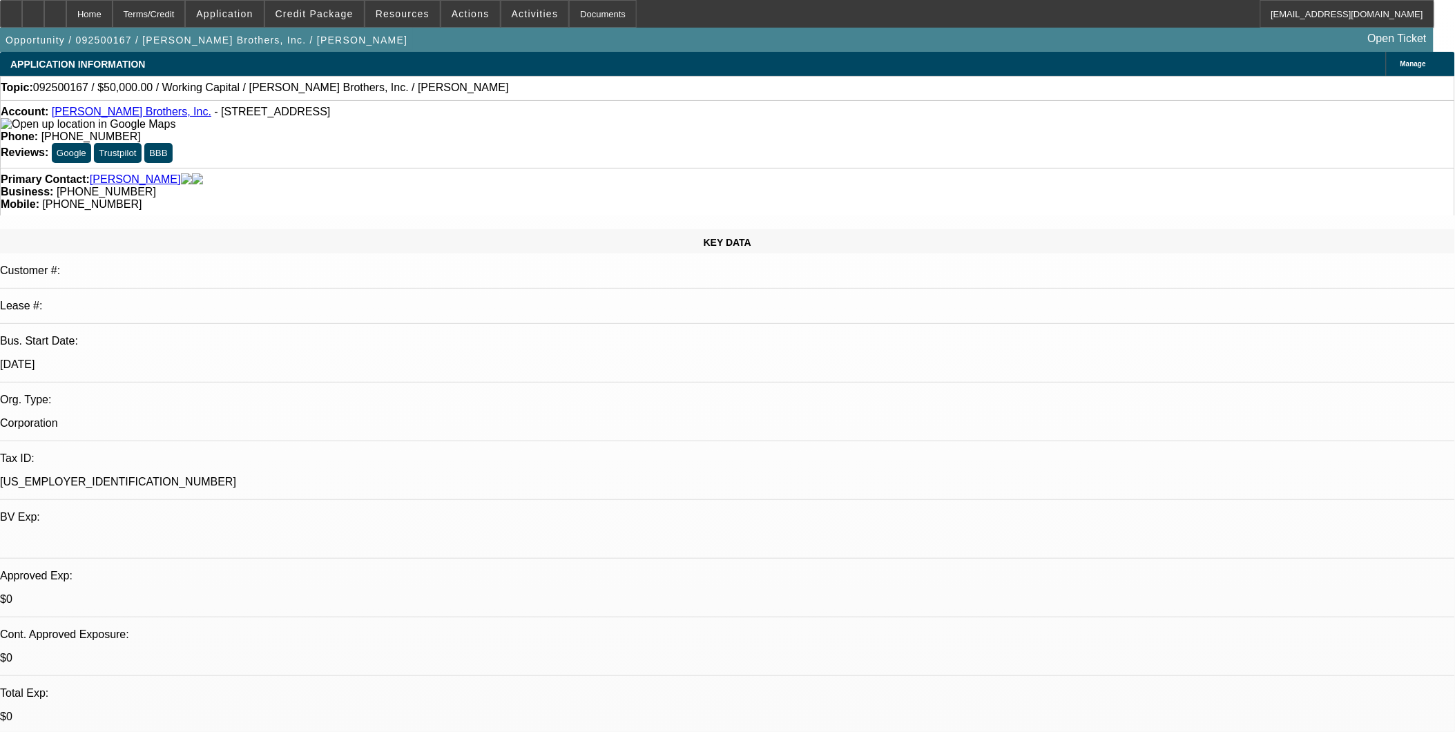
select select "6"
select select "1"
select select "2"
select select "6"
select select "1"
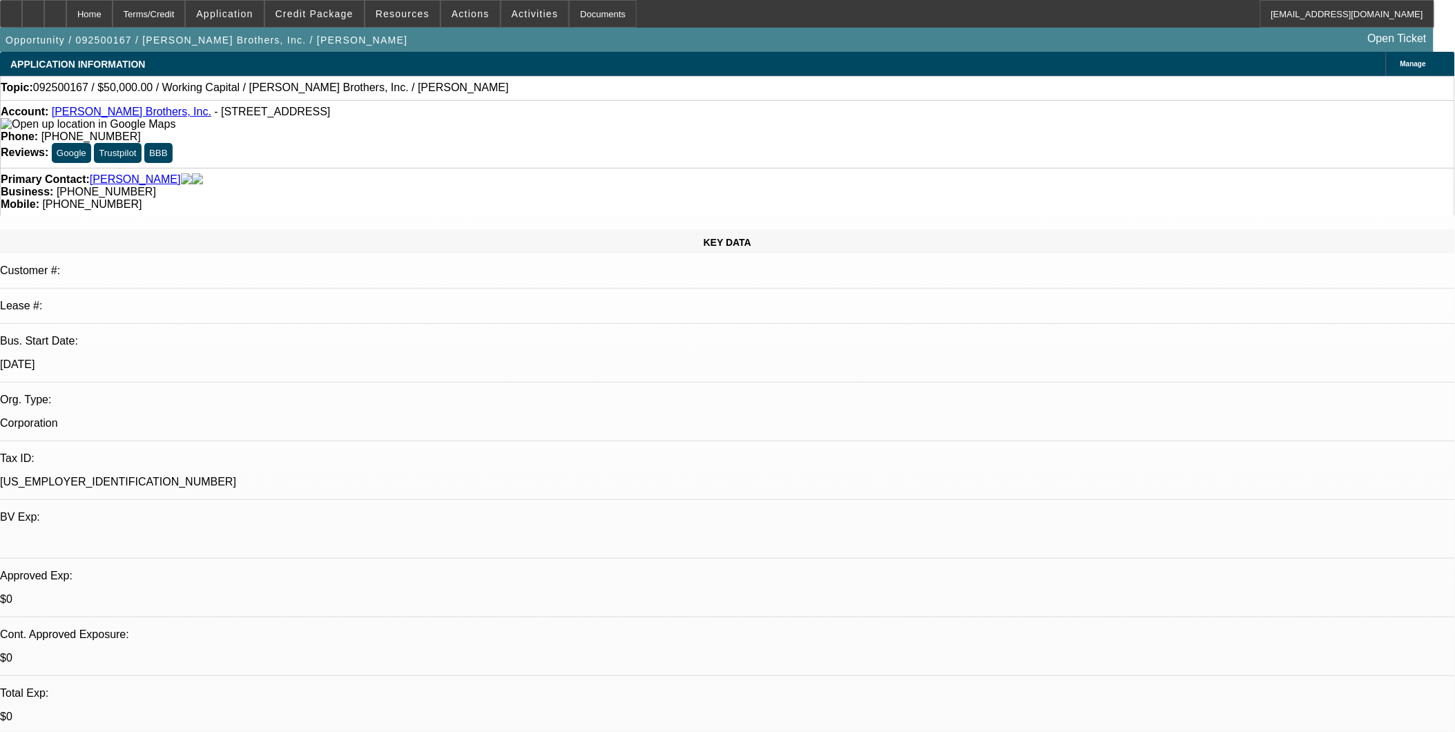
select select "2"
select select "6"
select select "1"
select select "2"
select select "6"
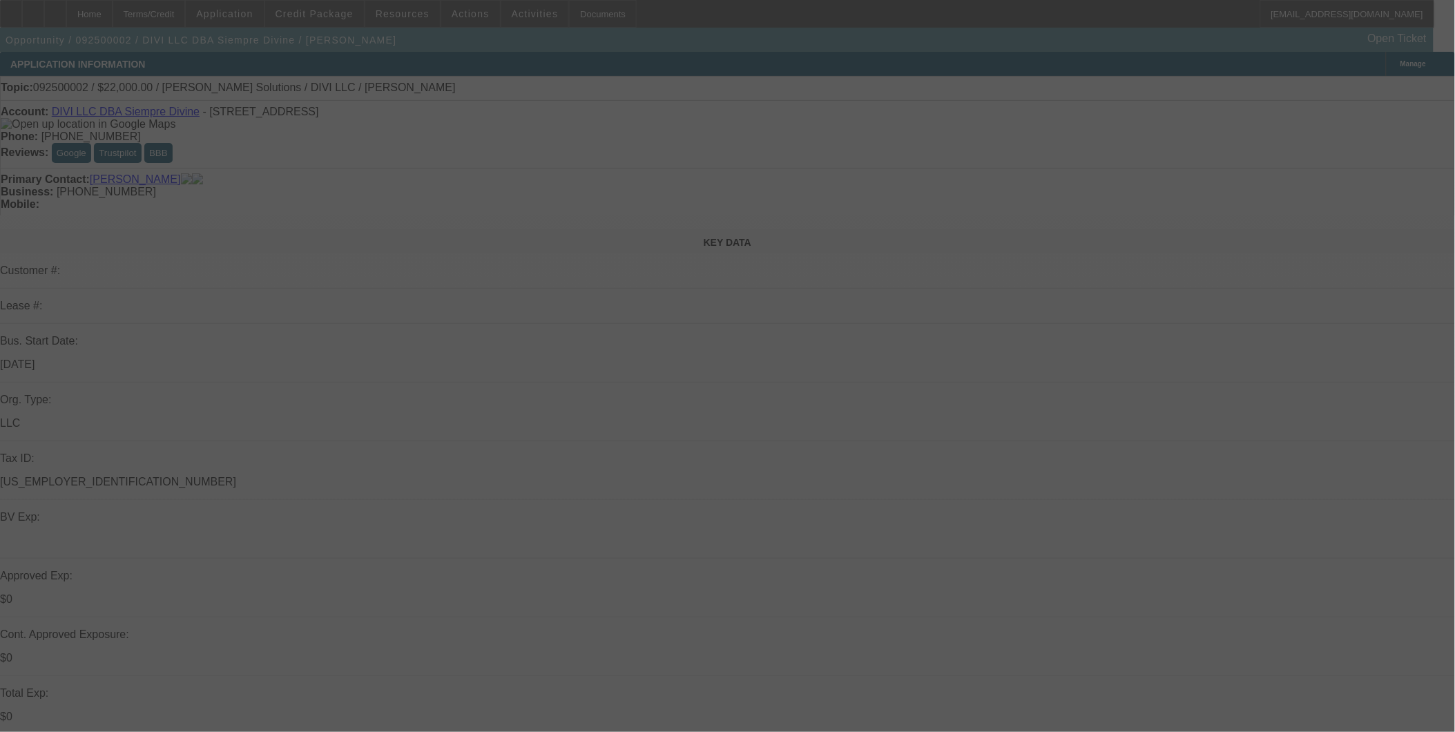
select select "0"
select select "2"
select select "0.1"
select select "4"
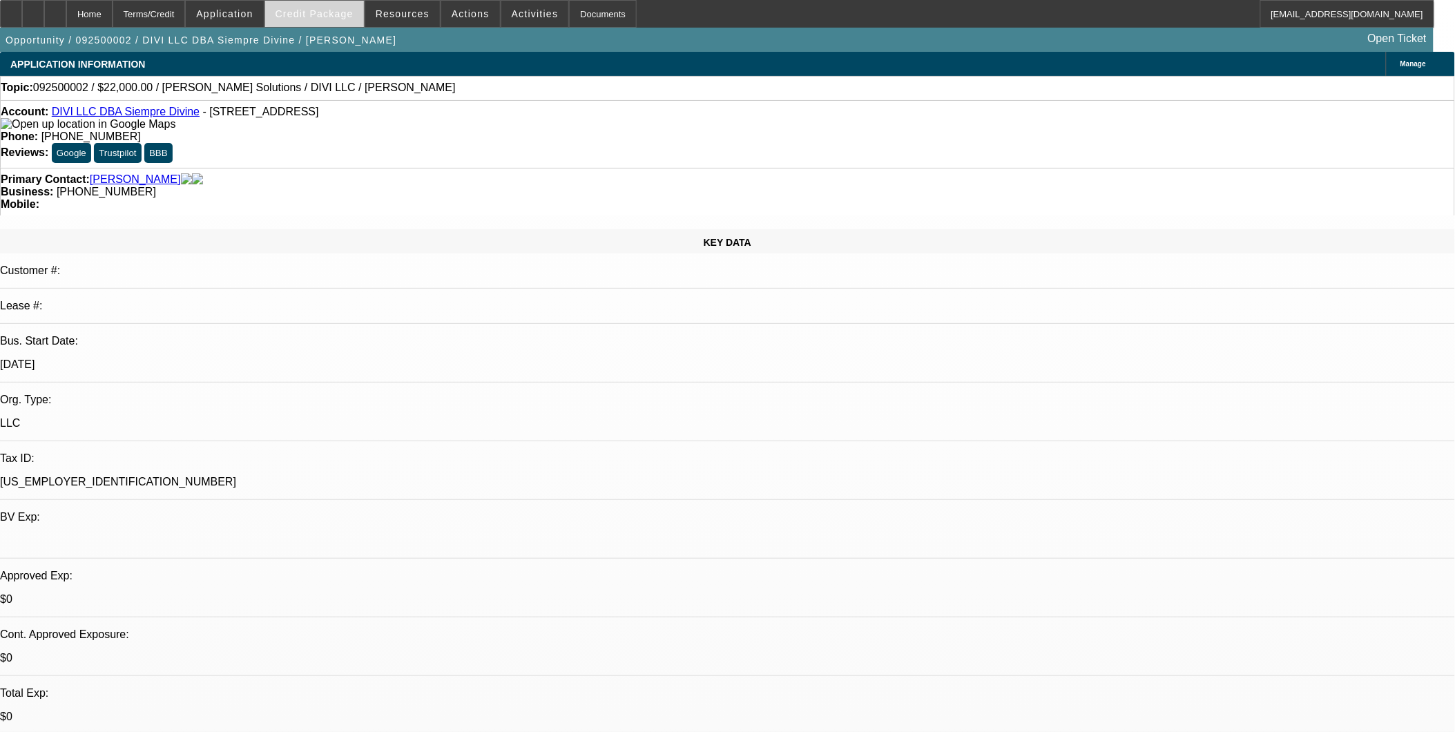
click at [321, 10] on span "Credit Package" at bounding box center [315, 13] width 78 height 11
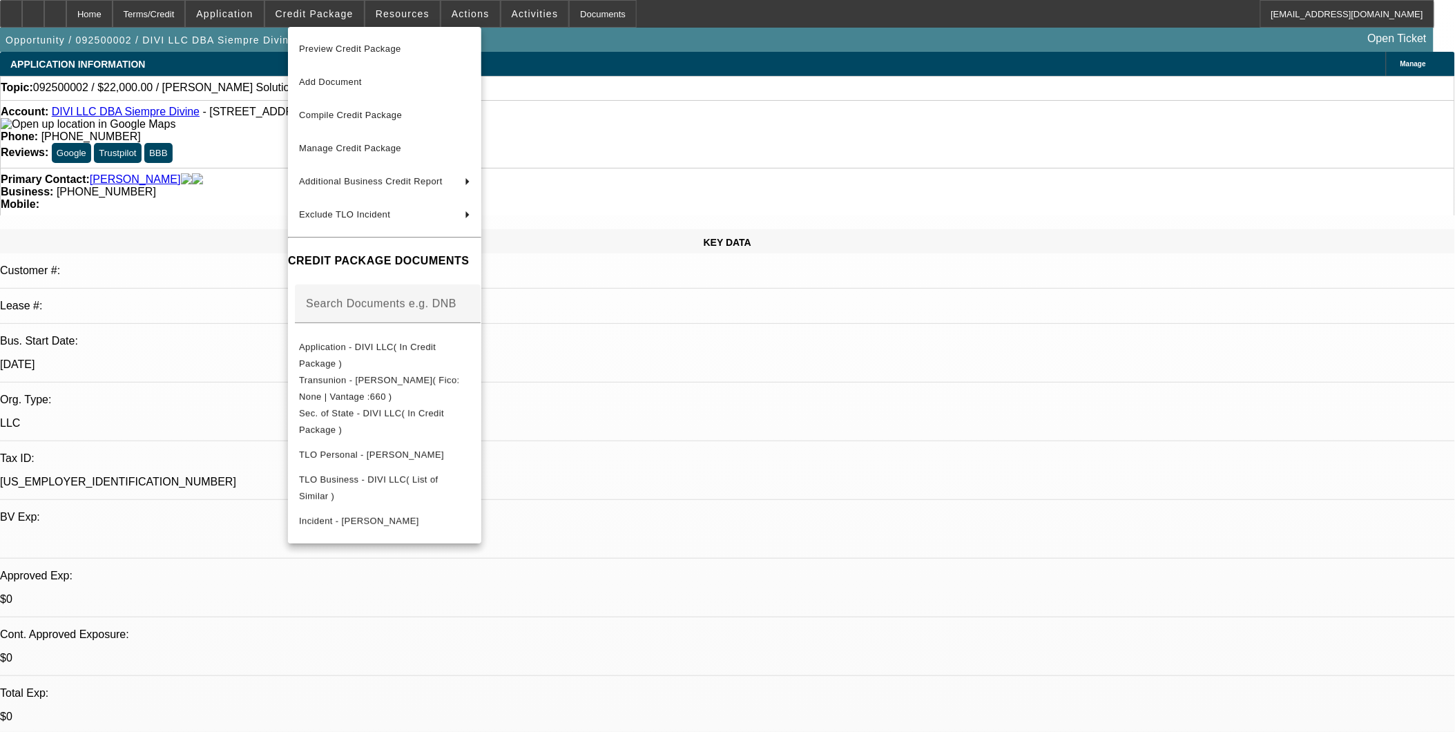
click at [798, 399] on div at bounding box center [727, 366] width 1455 height 732
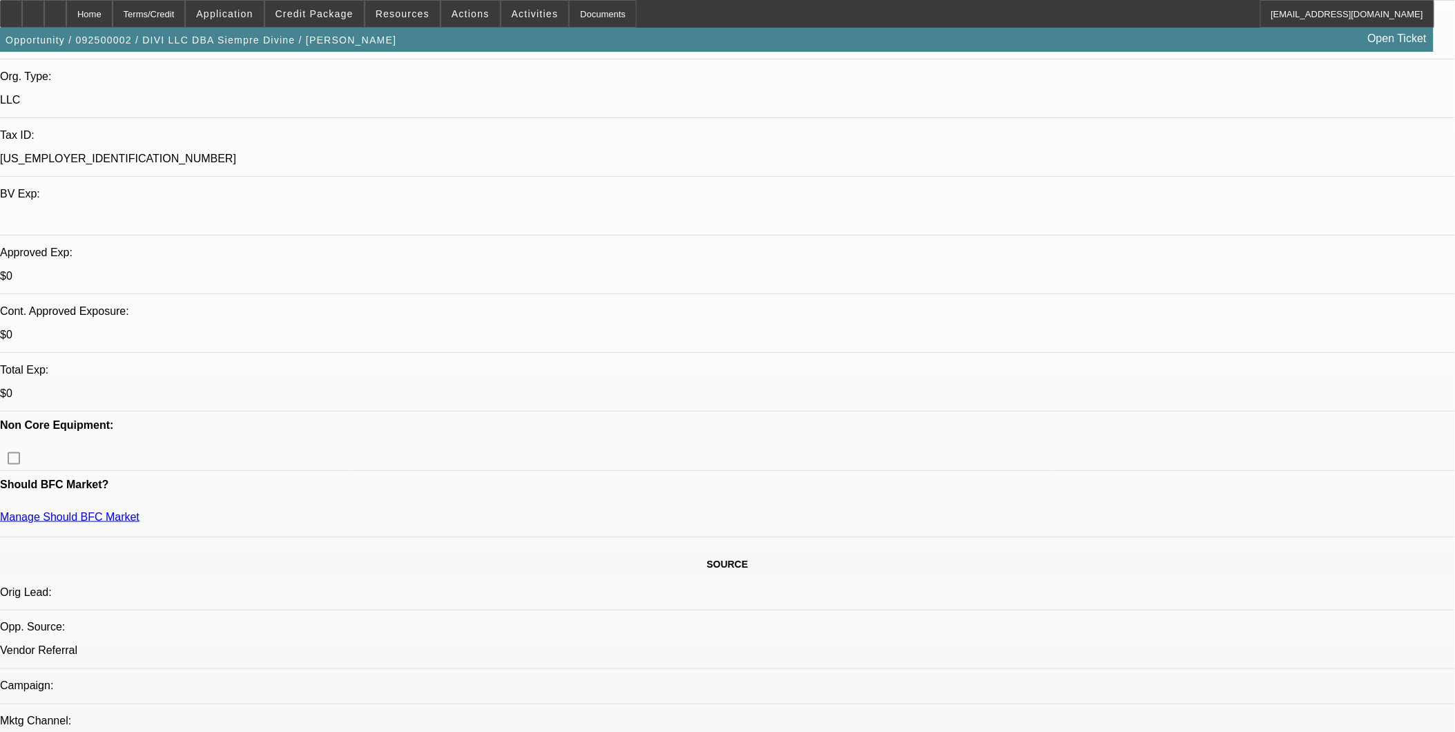
scroll to position [307, 0]
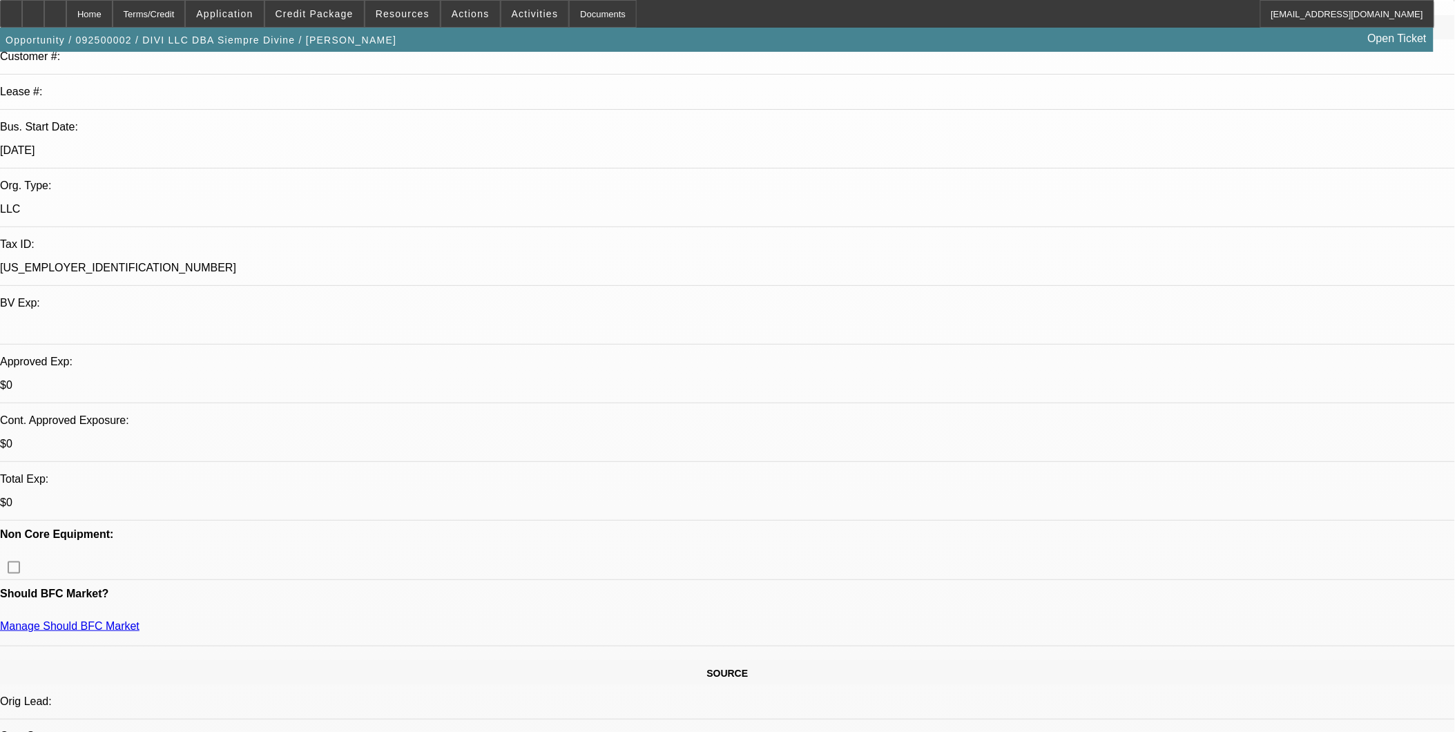
scroll to position [77, 0]
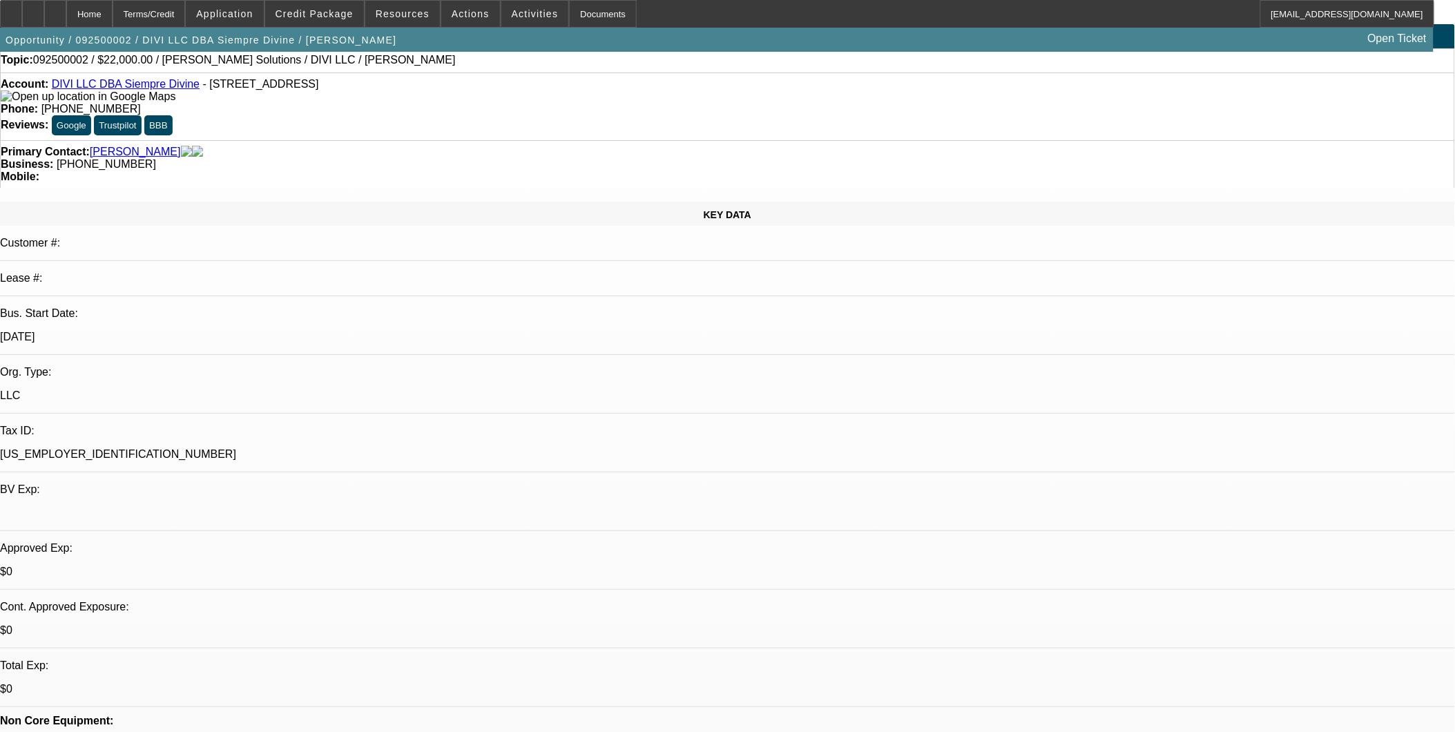
scroll to position [0, 0]
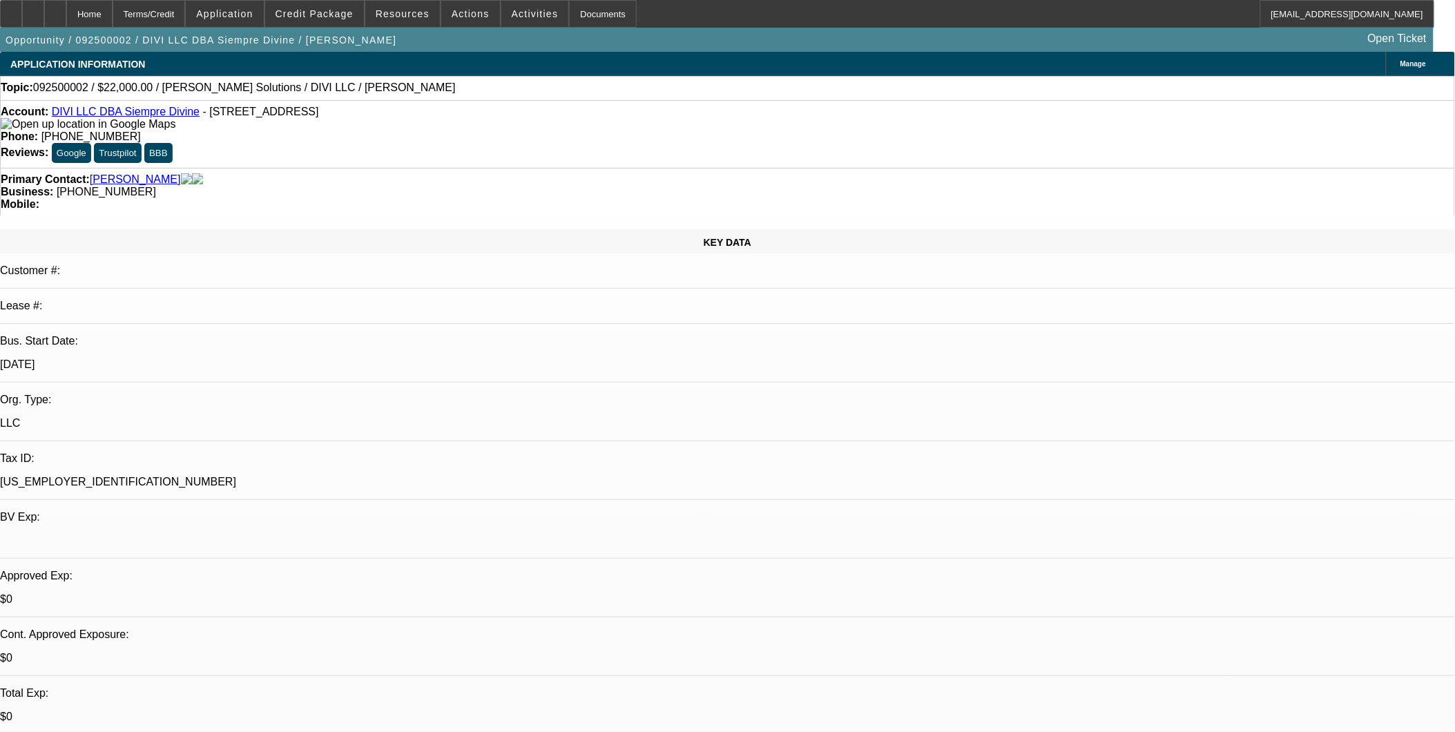
click at [301, 2] on span at bounding box center [314, 13] width 99 height 33
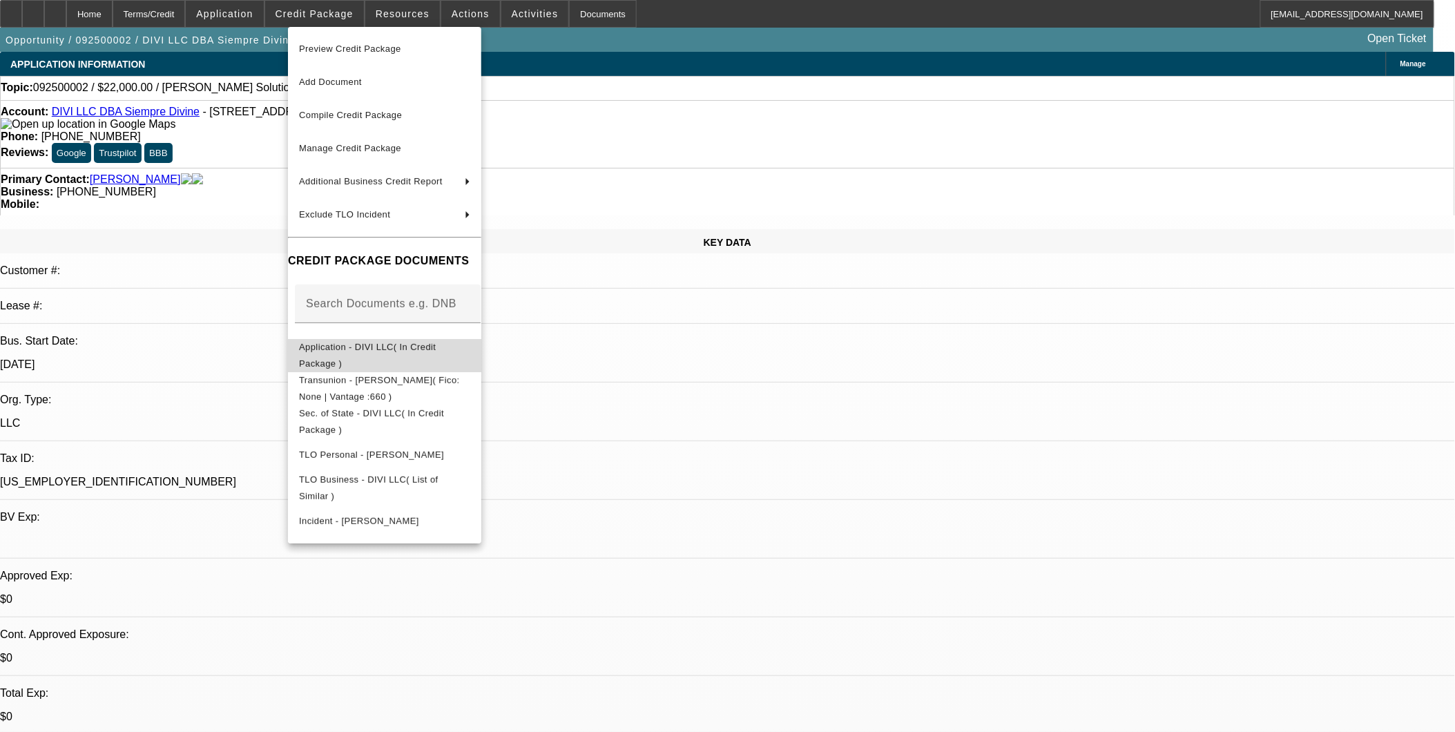
click at [474, 362] on button "Application - DIVI LLC( In Credit Package )" at bounding box center [384, 354] width 193 height 33
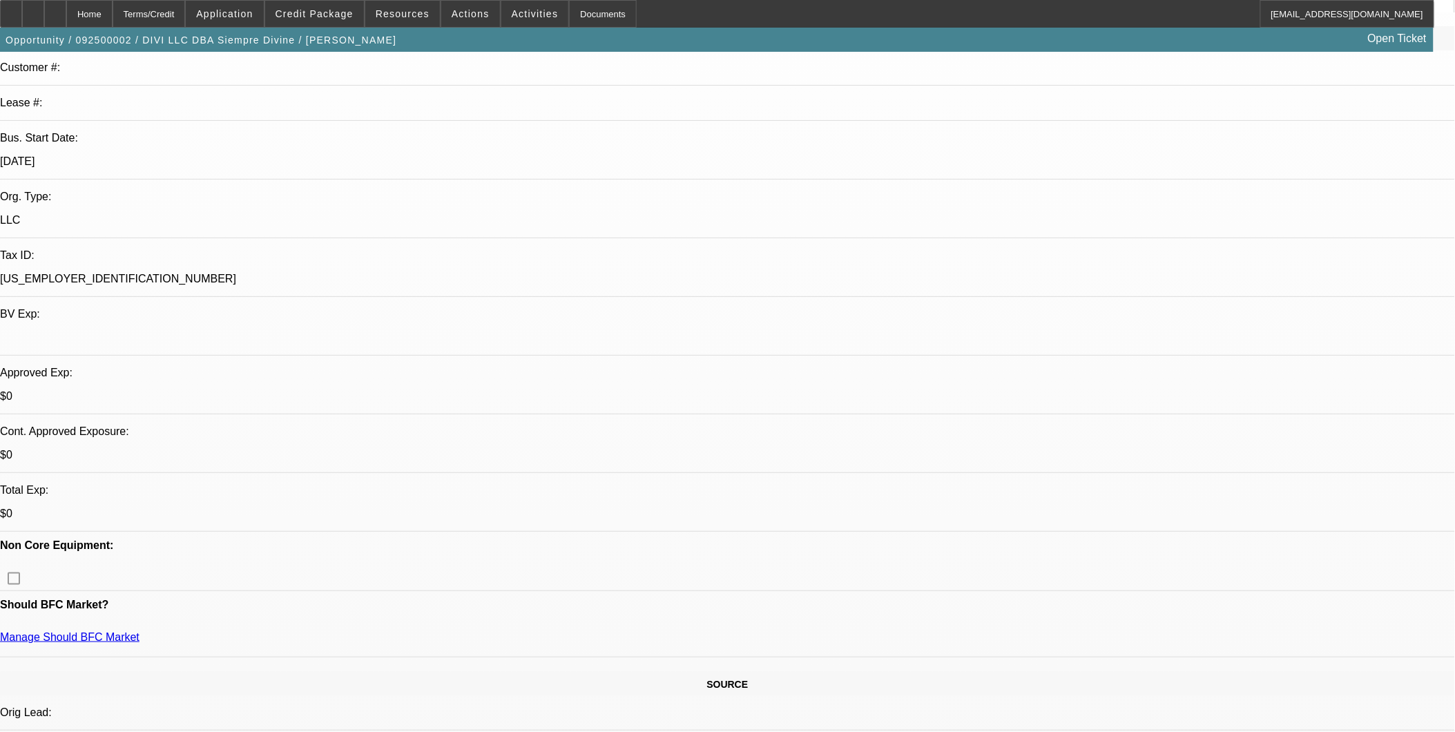
scroll to position [383, 0]
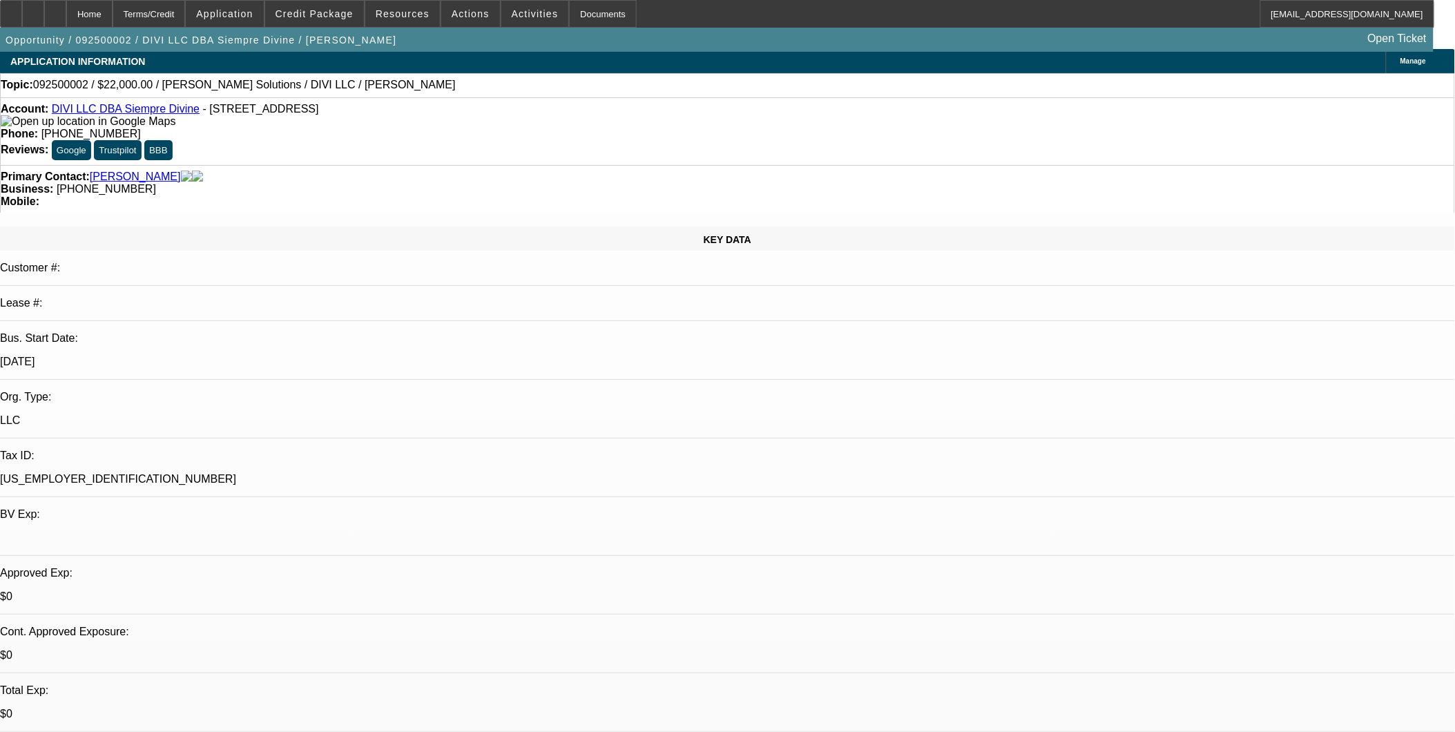
scroll to position [0, 0]
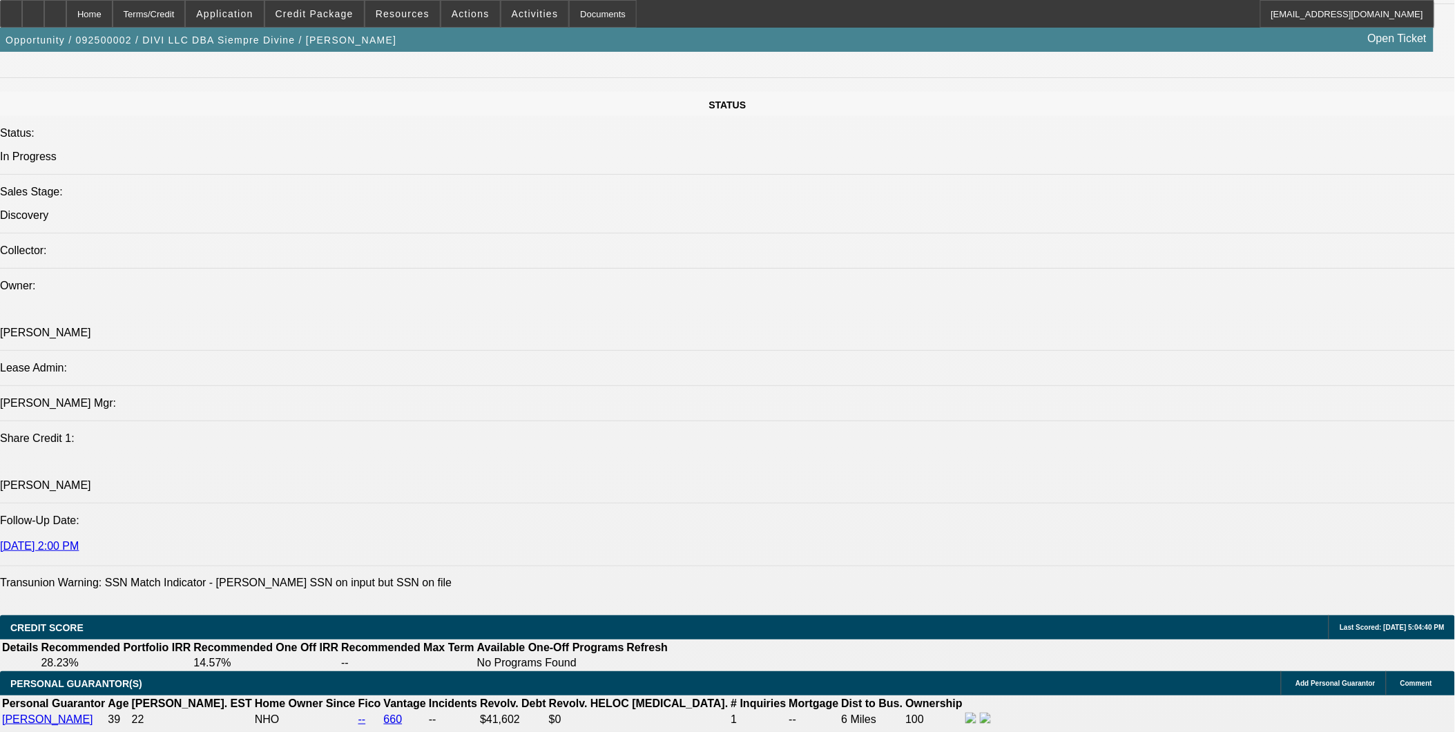
scroll to position [1596, 0]
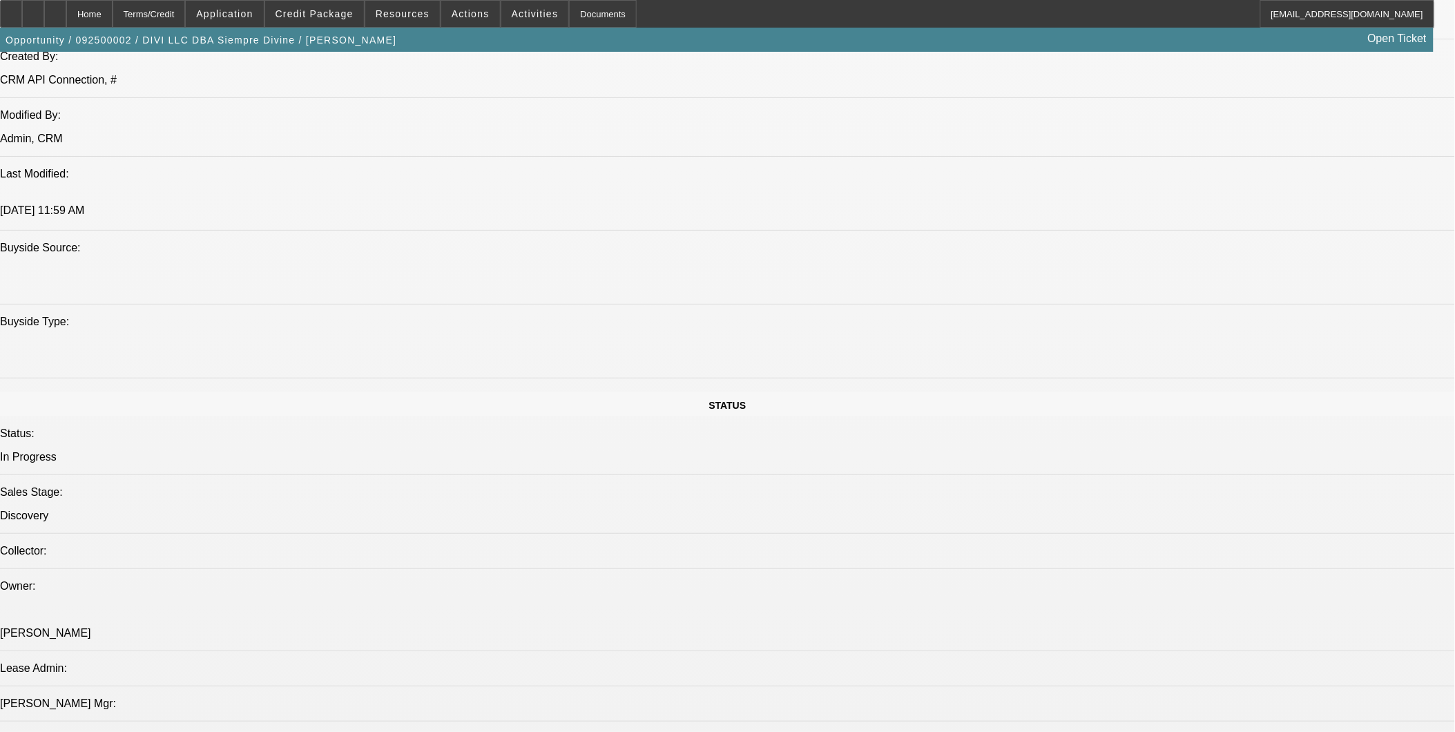
scroll to position [1289, 0]
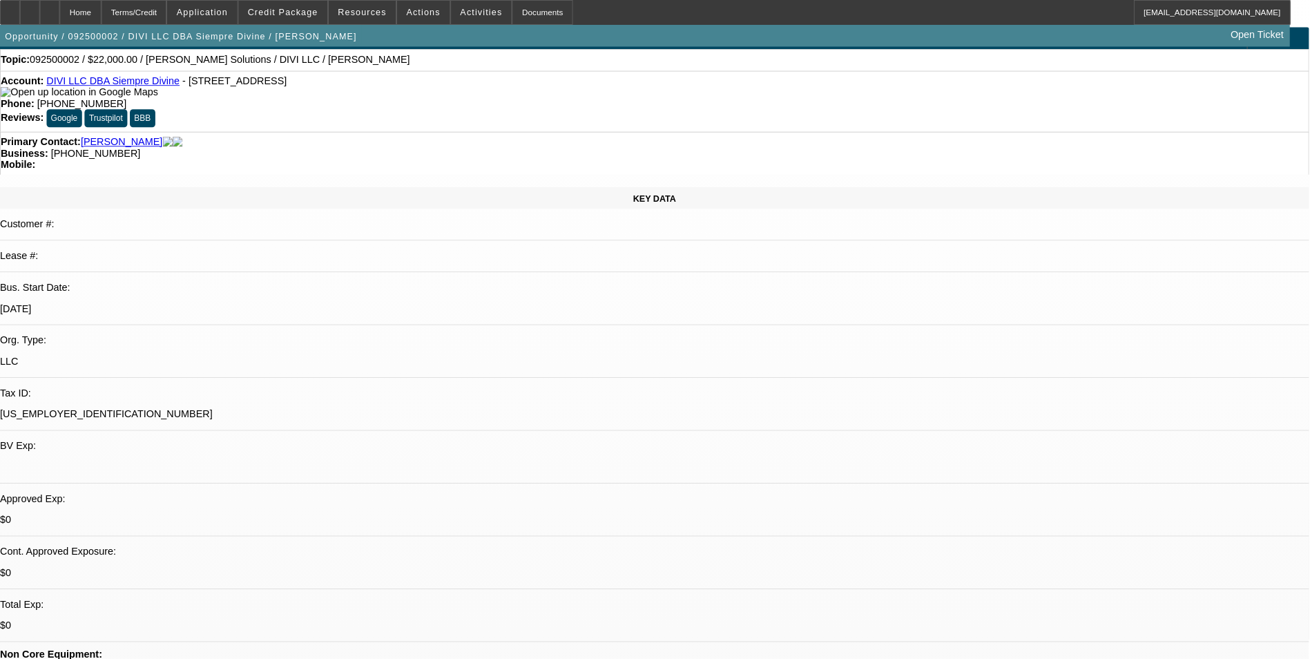
scroll to position [0, 0]
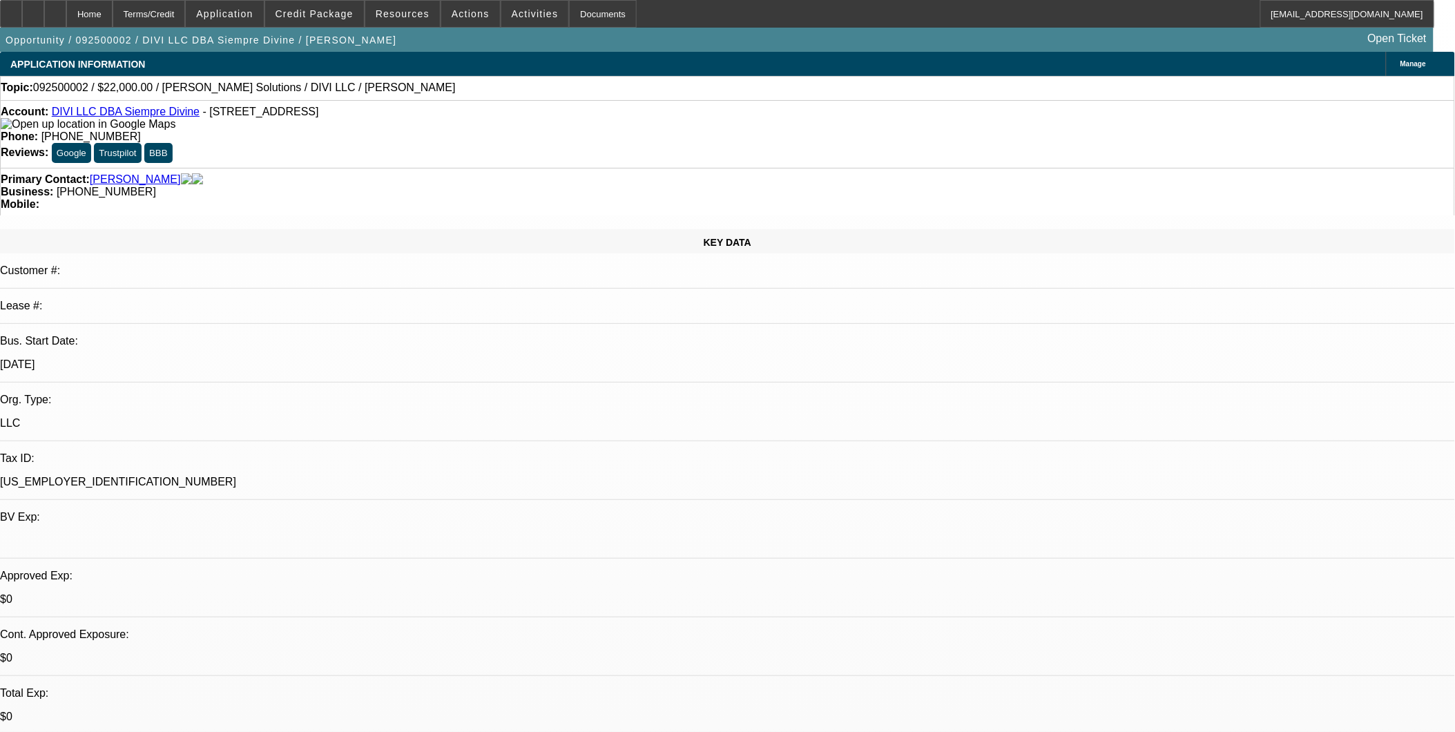
click at [122, 111] on link "DIVI LLC DBA Siempre Divine" at bounding box center [126, 112] width 148 height 12
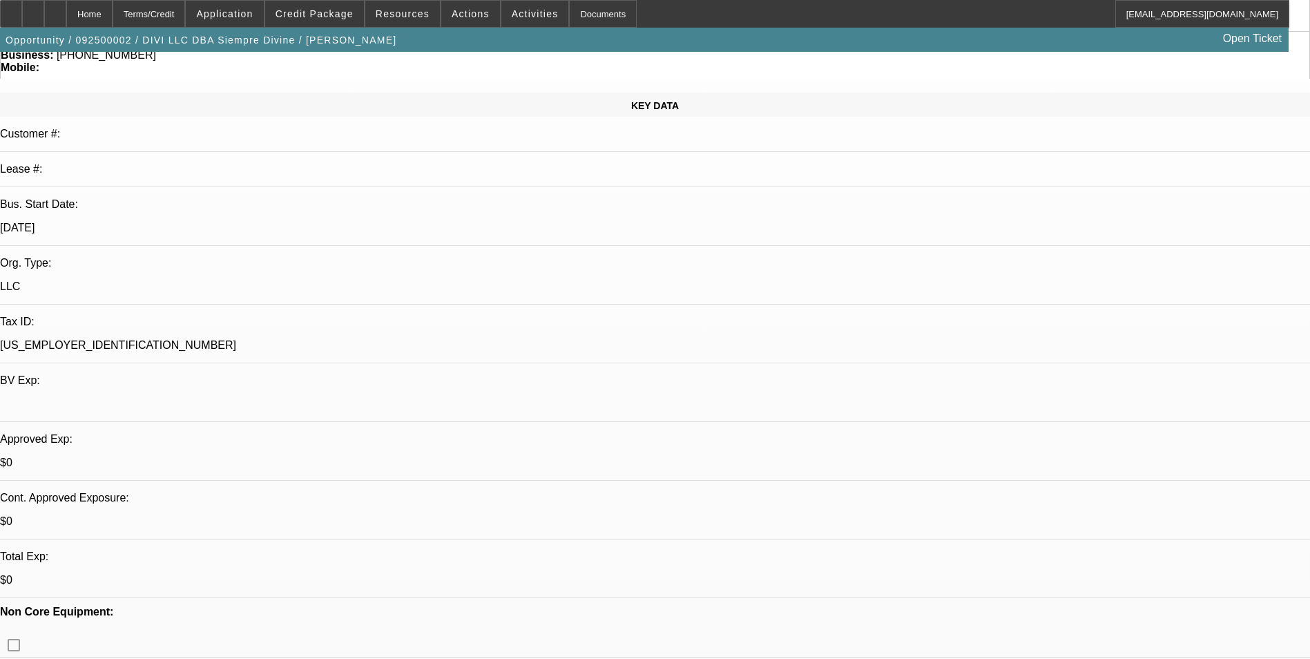
scroll to position [138, 0]
click at [238, 10] on span "Application" at bounding box center [224, 13] width 57 height 11
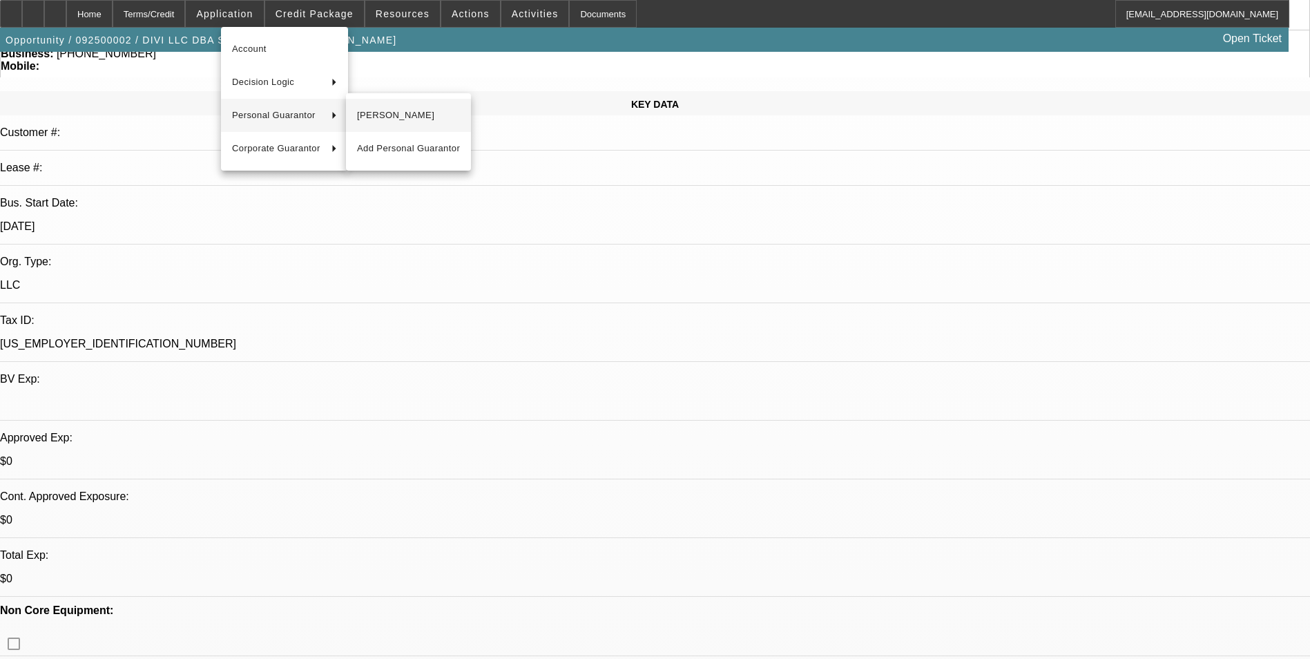
click at [370, 113] on span "[PERSON_NAME]" at bounding box center [408, 115] width 103 height 17
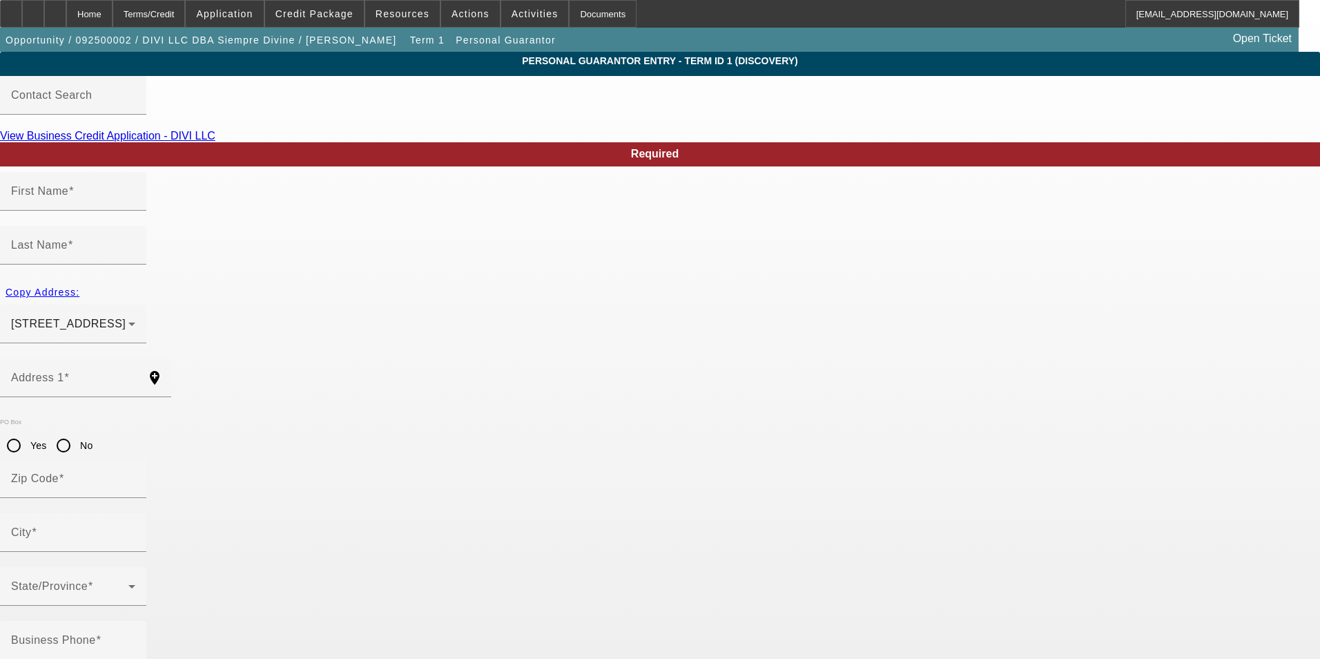
type input "[PERSON_NAME]"
type input "1959 [GEOGRAPHIC_DATA]"
radio input "true"
type input "94303"
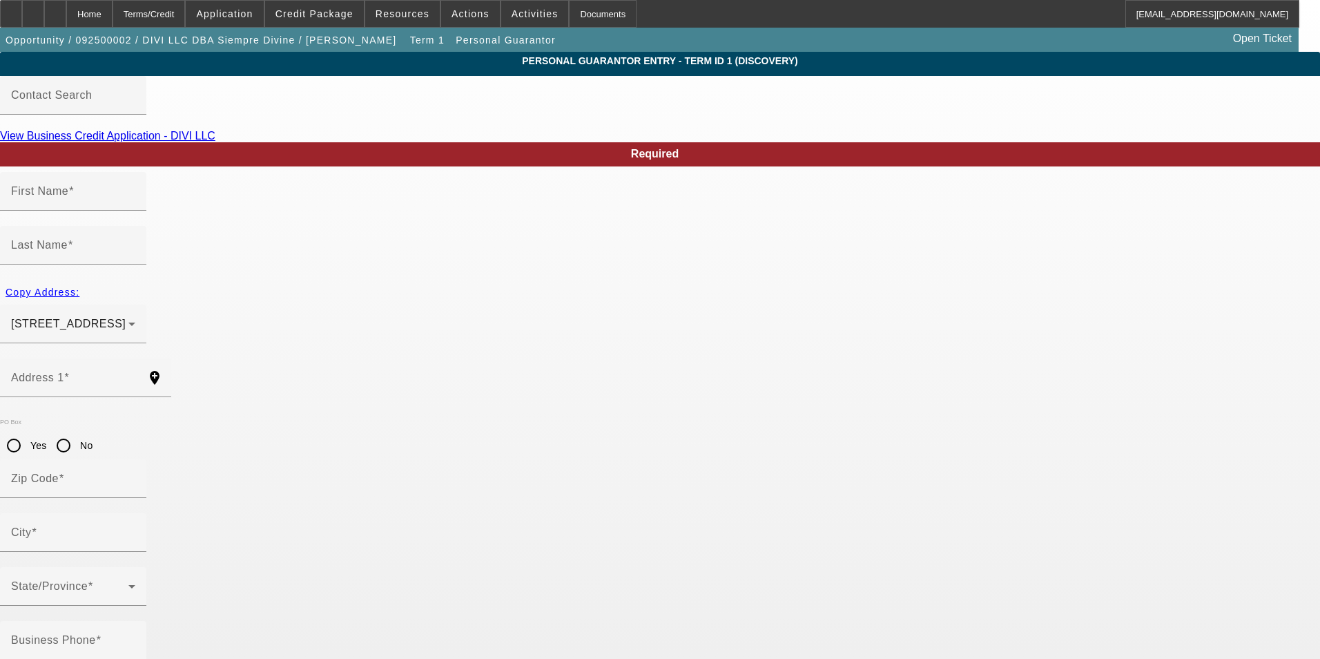
type input "[GEOGRAPHIC_DATA]"
type input "[PHONE_NUMBER]"
type input "100"
type input "963-88-6016"
type input "[PERSON_NAME][EMAIL_ADDRESS][DOMAIN_NAME]"
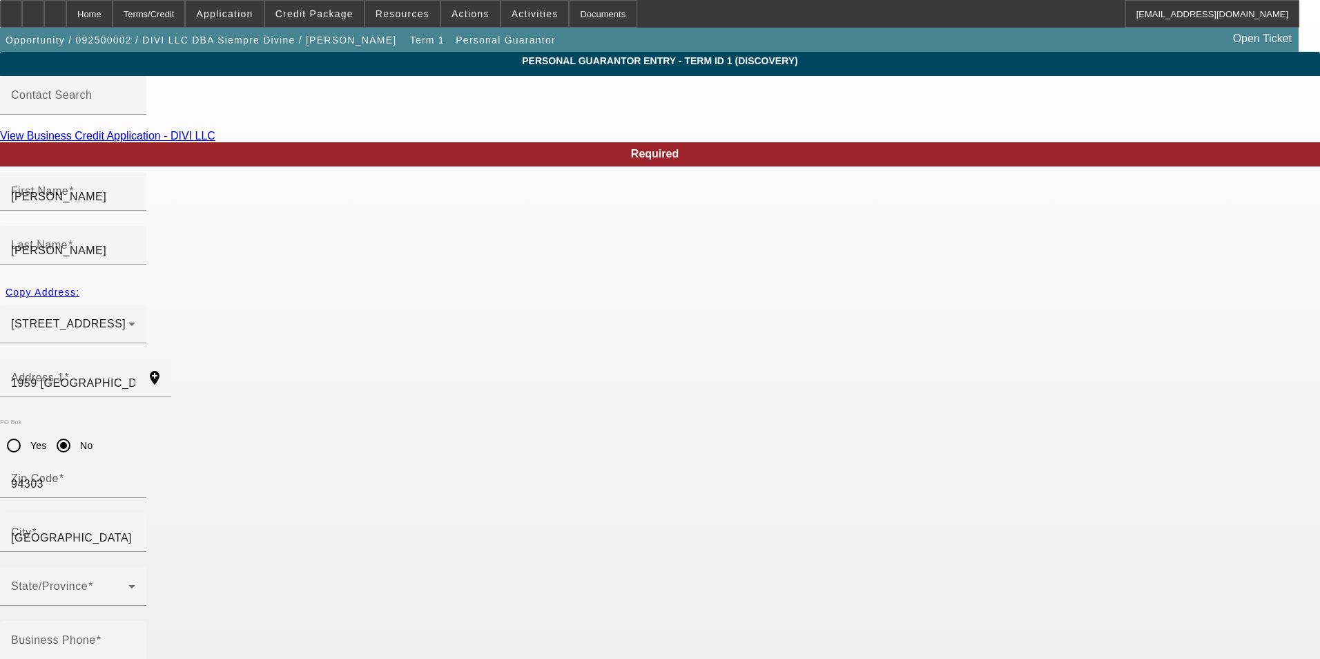
type input "Apt 11"
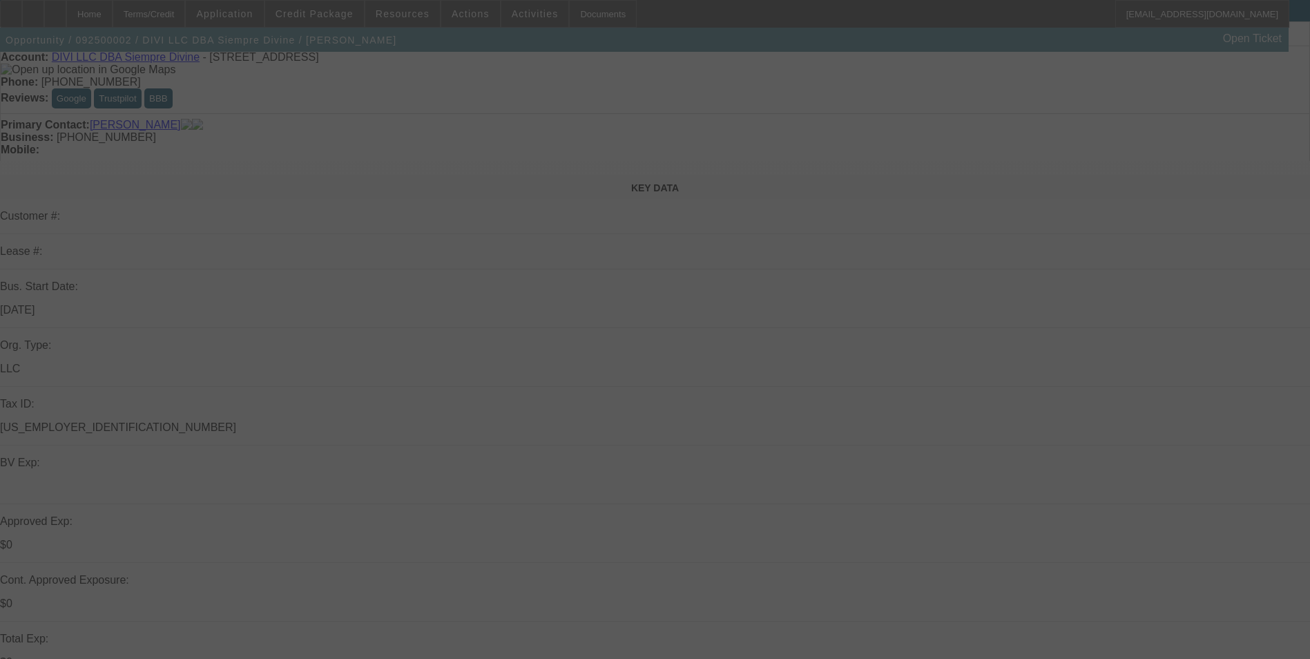
scroll to position [138, 0]
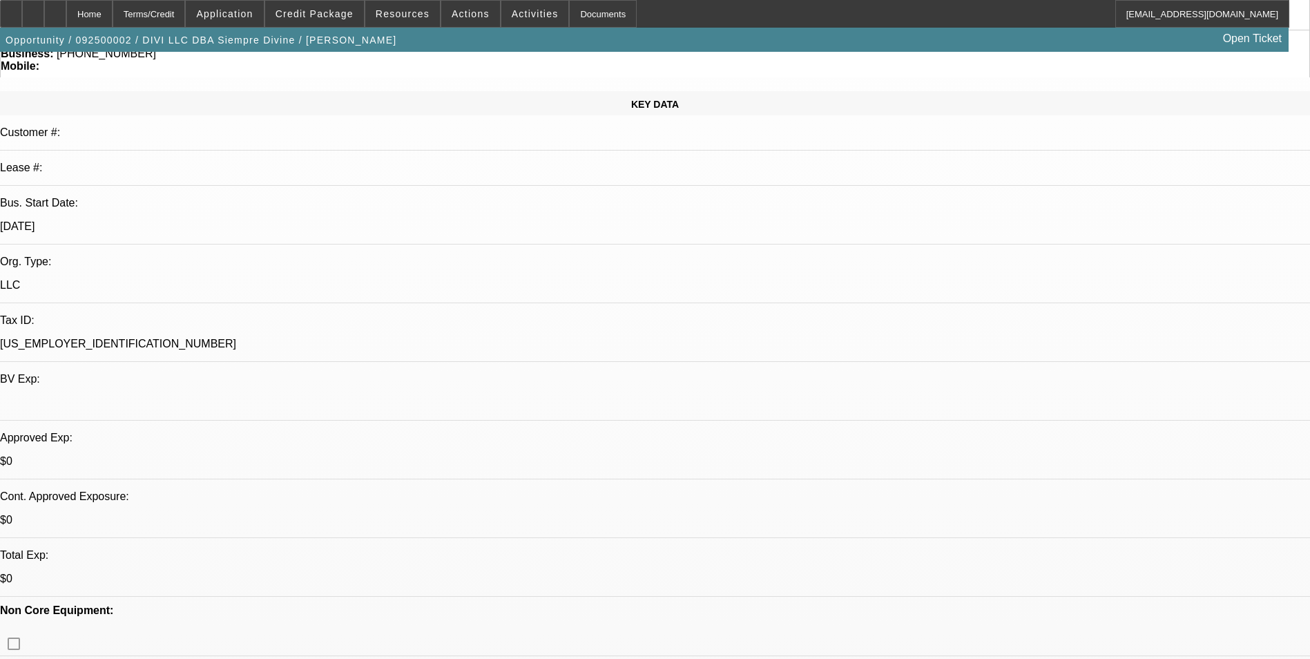
select select "0"
select select "2"
select select "0.1"
select select "4"
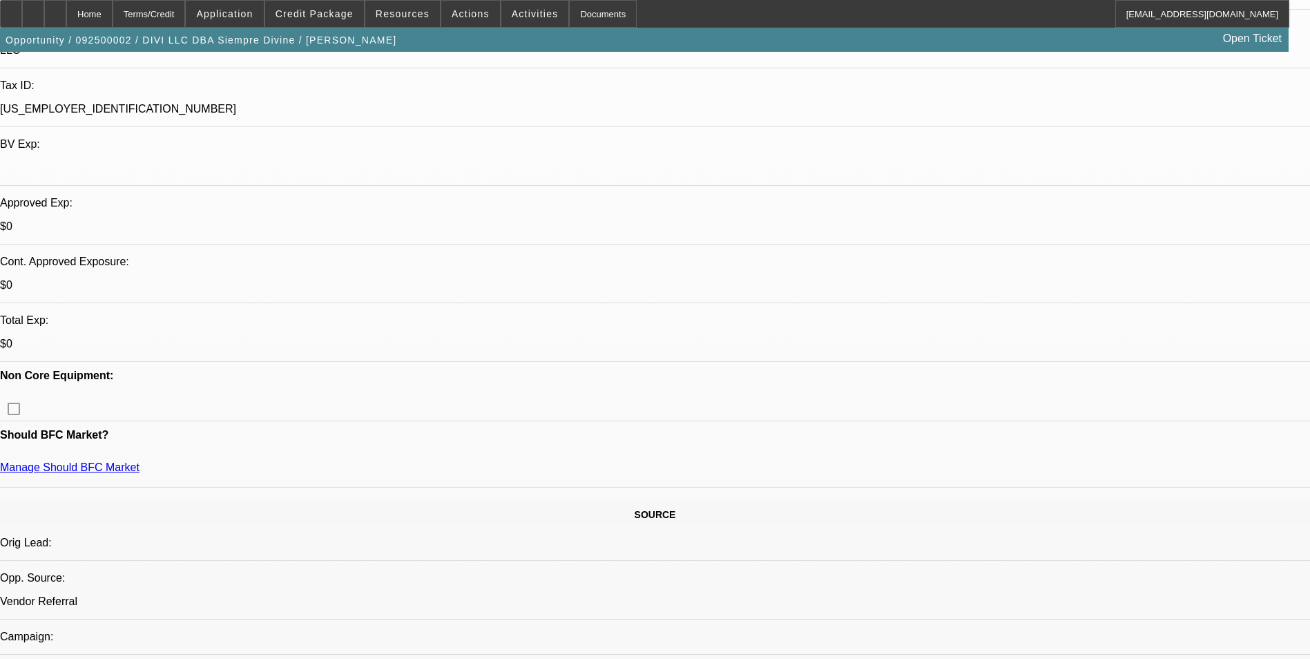
scroll to position [414, 0]
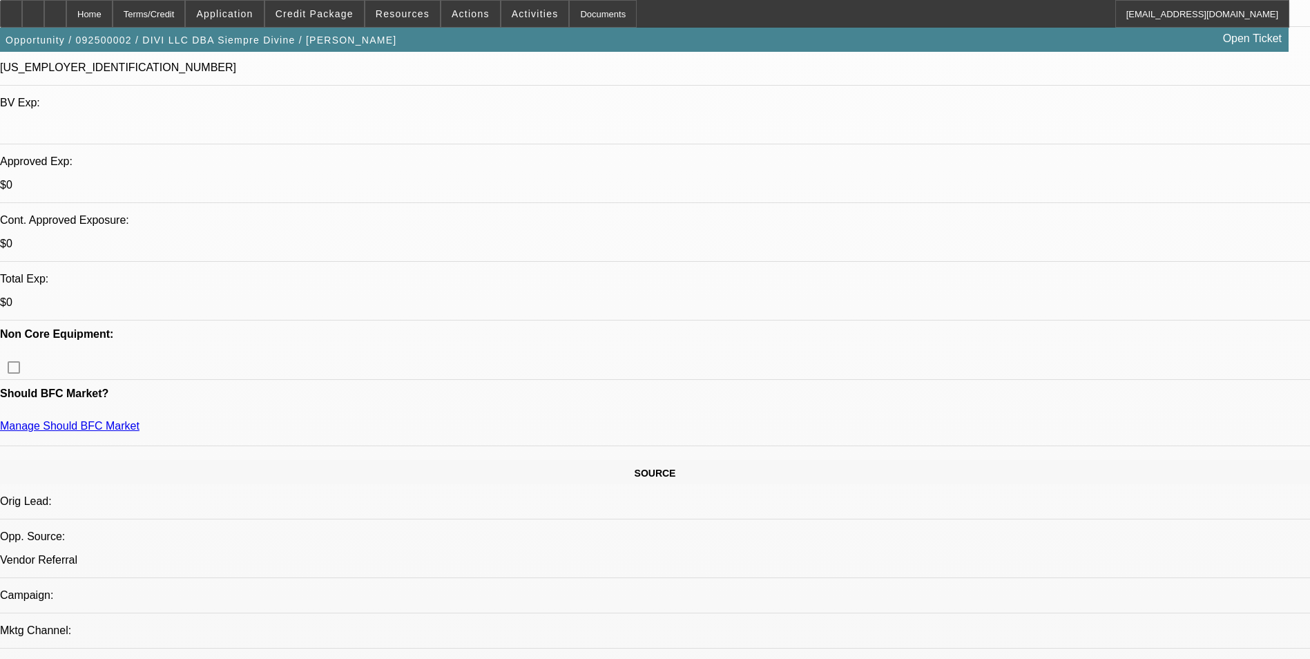
drag, startPoint x: 370, startPoint y: 249, endPoint x: 394, endPoint y: 250, distance: 23.5
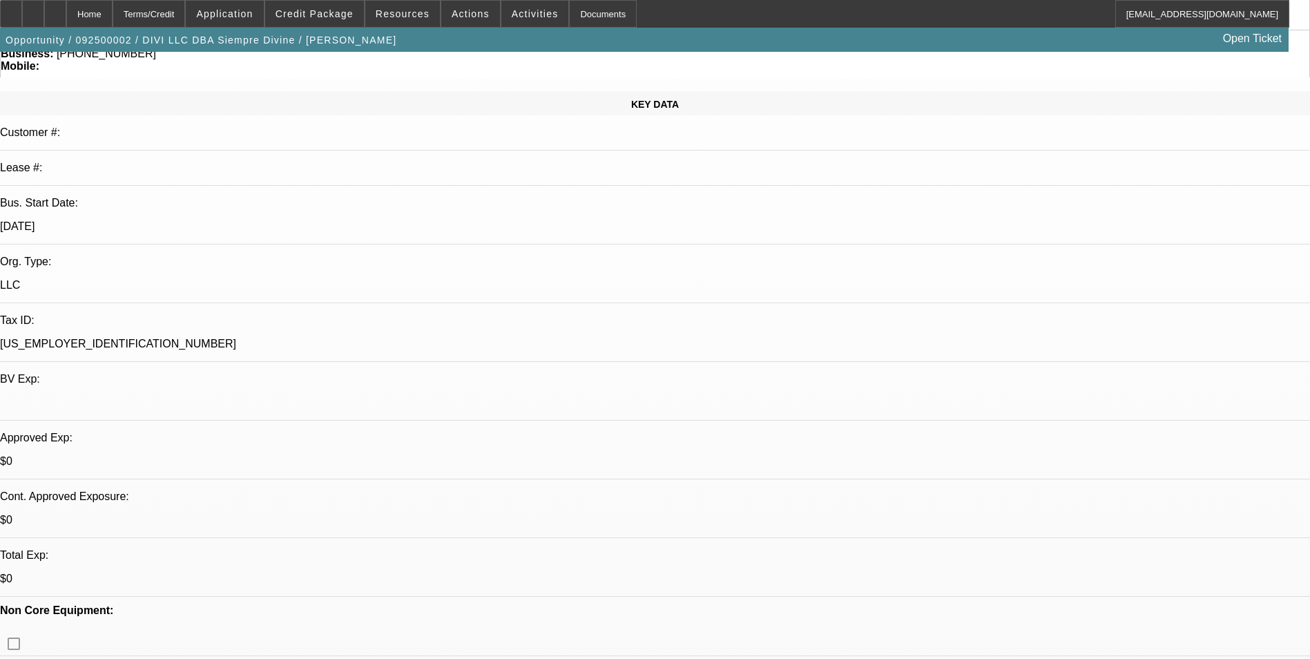
scroll to position [0, 0]
